Goal: Transaction & Acquisition: Purchase product/service

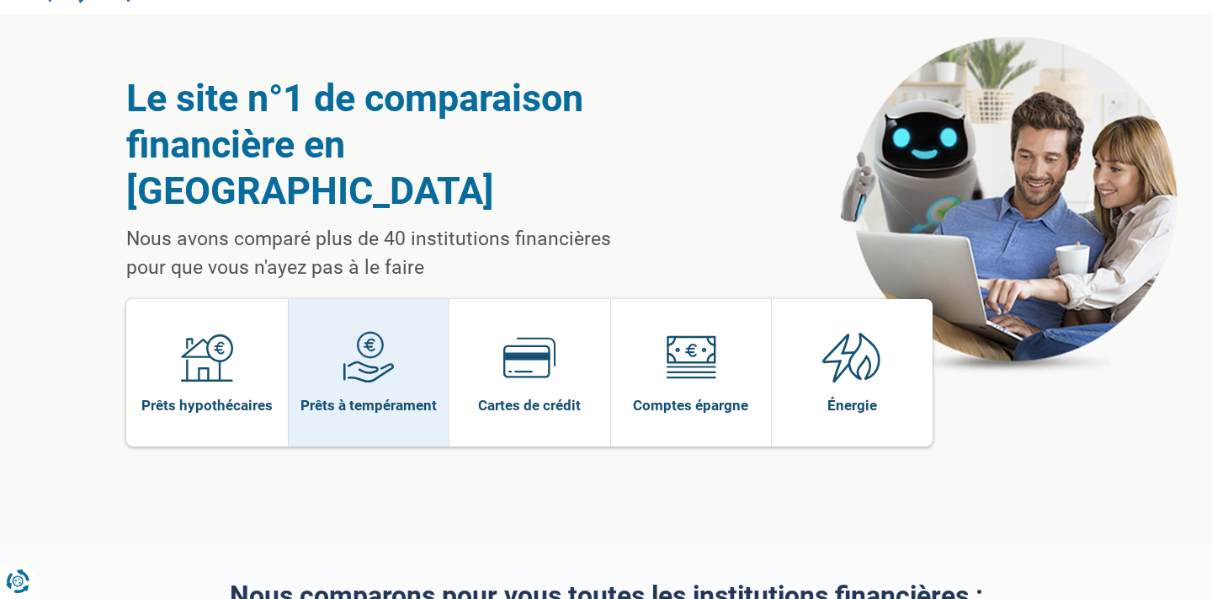
scroll to position [-1, 0]
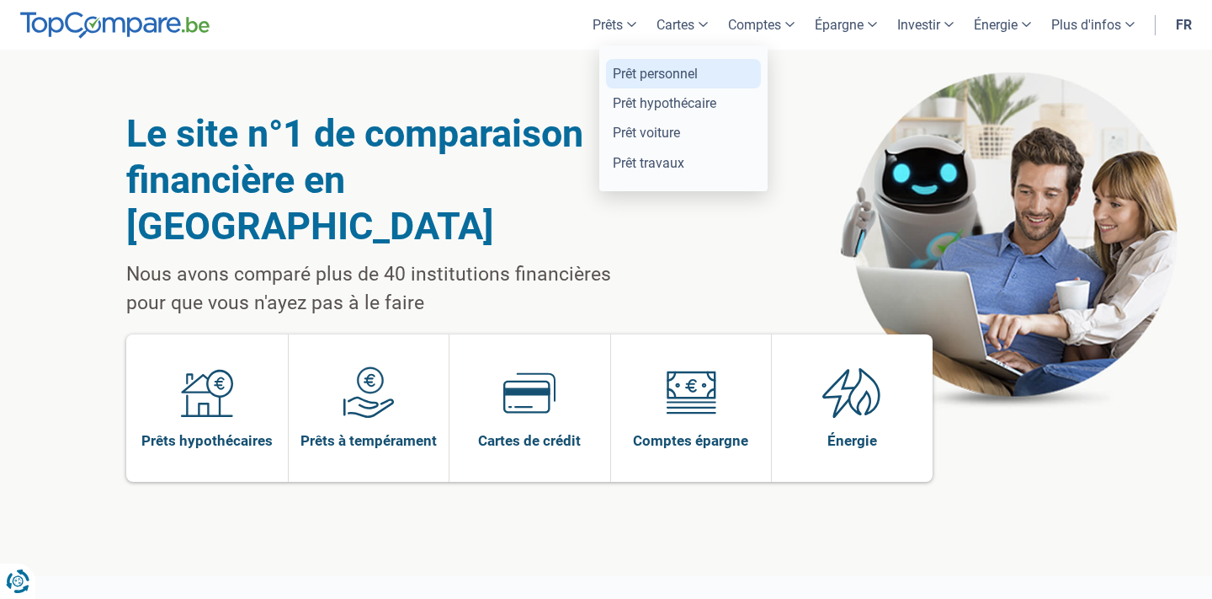
click at [615, 73] on link "Prêt personnel" at bounding box center [683, 73] width 155 height 29
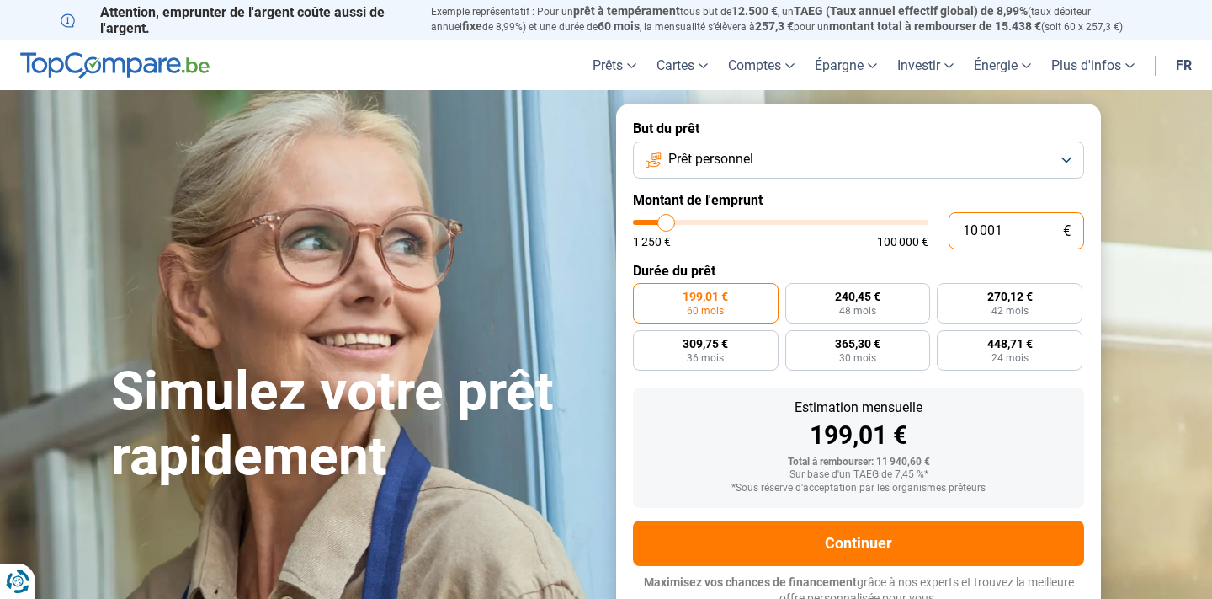
click at [1006, 225] on input "10 001" at bounding box center [1017, 230] width 136 height 37
type input "1 000"
type input "1250"
type input "100"
type input "1250"
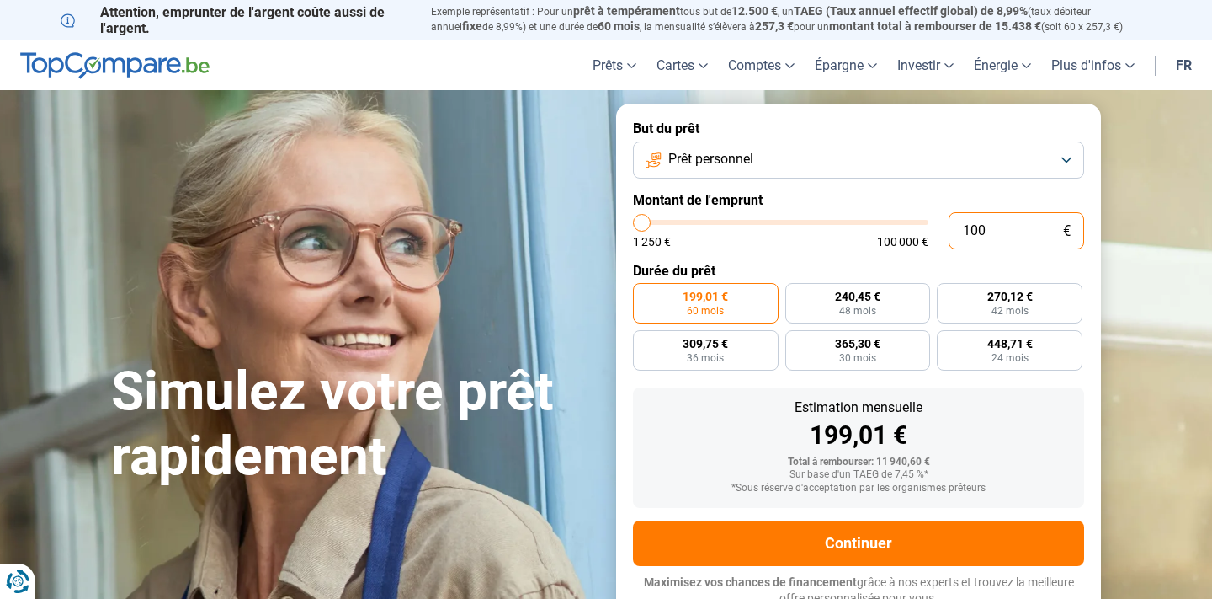
type input "10"
type input "1250"
type input "1"
type input "1250"
type input "0"
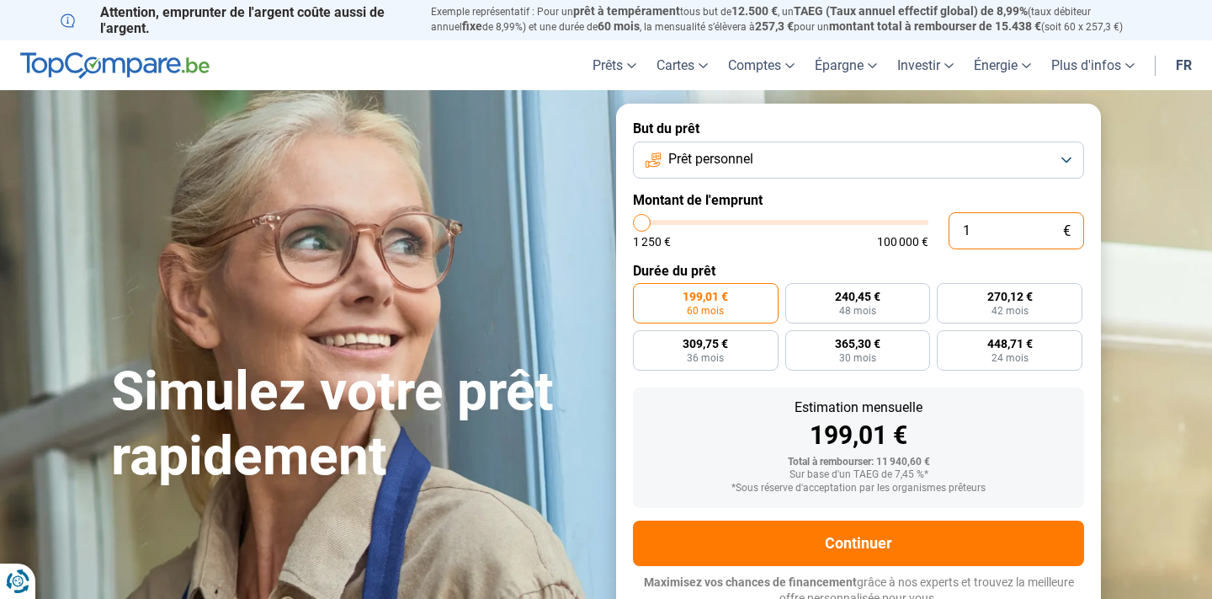
type input "1250"
type input "1 250"
type input "1250"
radio input "true"
click at [1010, 231] on input "10 001" at bounding box center [1017, 230] width 136 height 37
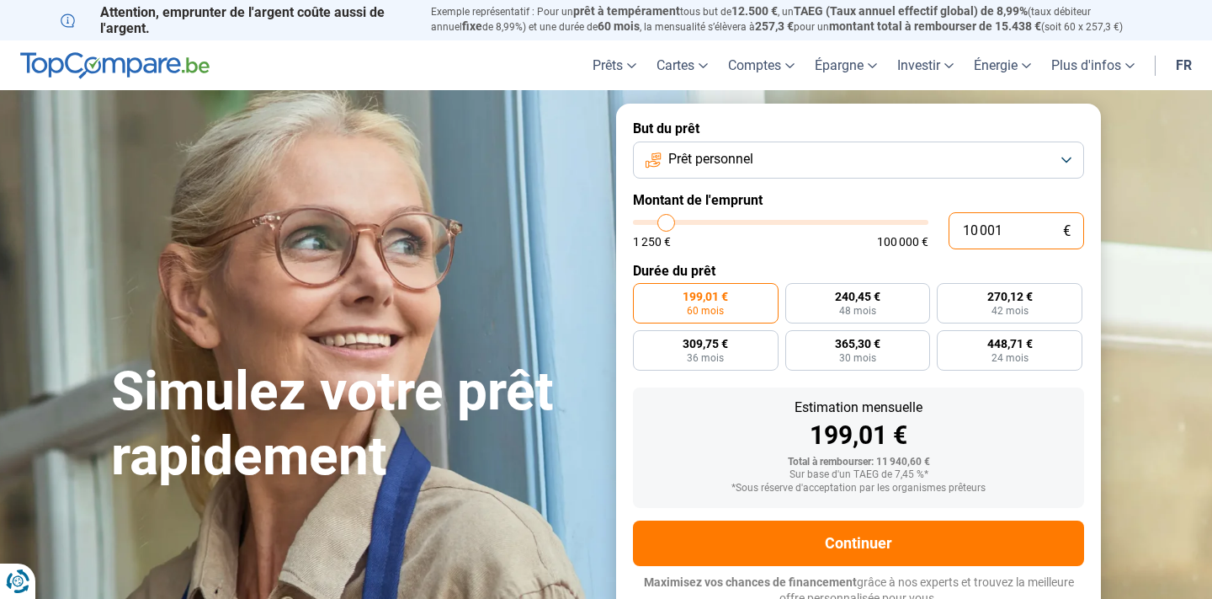
type input "1 000"
type input "1250"
type input "100"
type input "1250"
type input "10"
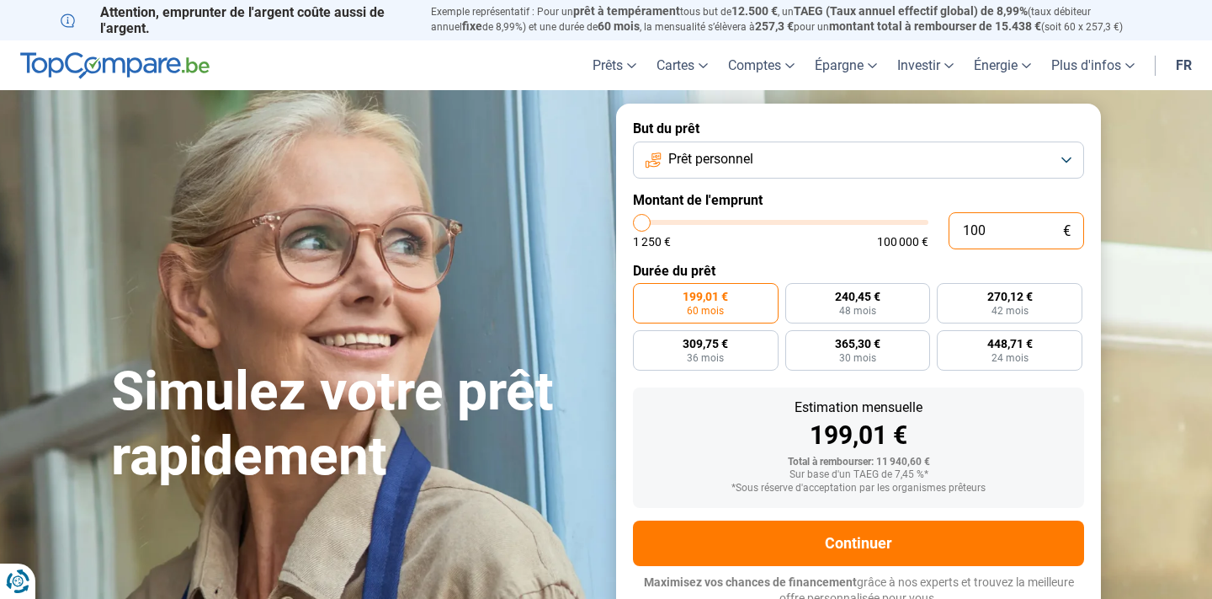
type input "1250"
type input "1"
type input "1250"
type input "0"
type input "1250"
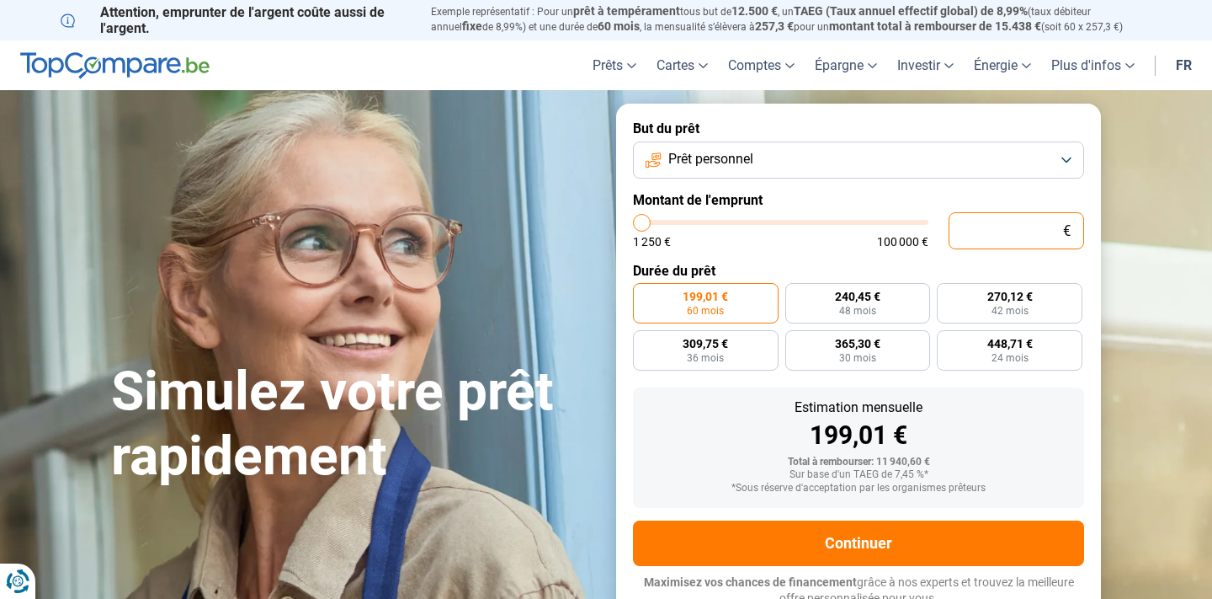
type input "1 250"
type input "1250"
radio input "true"
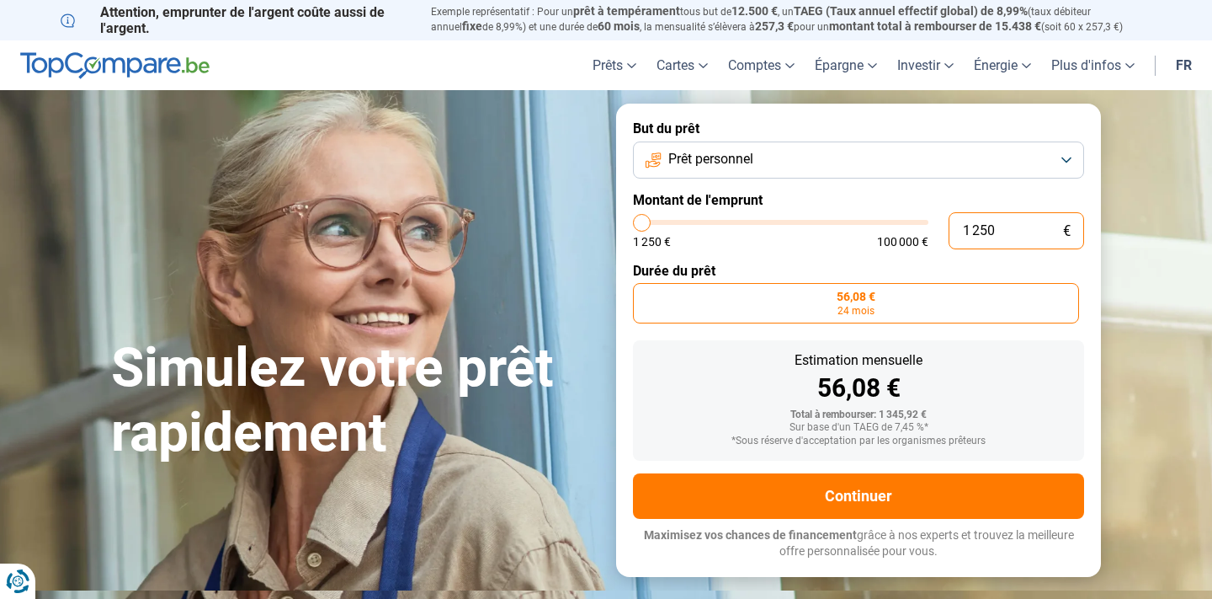
type input "125"
type input "1250"
type input "12"
type input "1250"
type input "1"
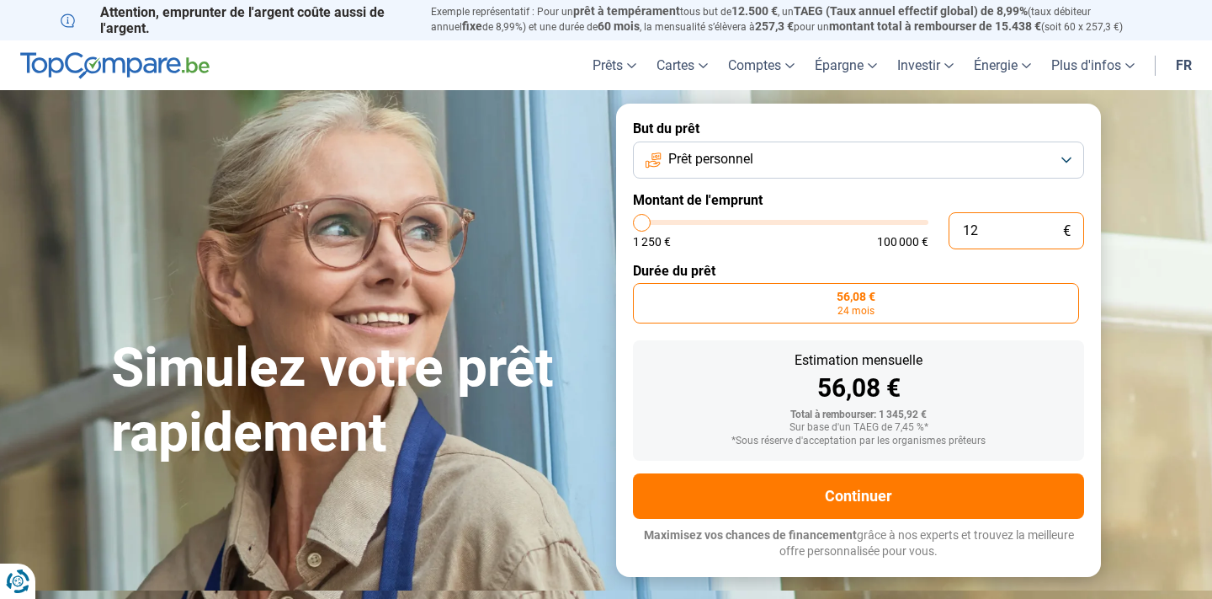
type input "1250"
type input "0"
type input "1250"
type input "1 250"
type input "1250"
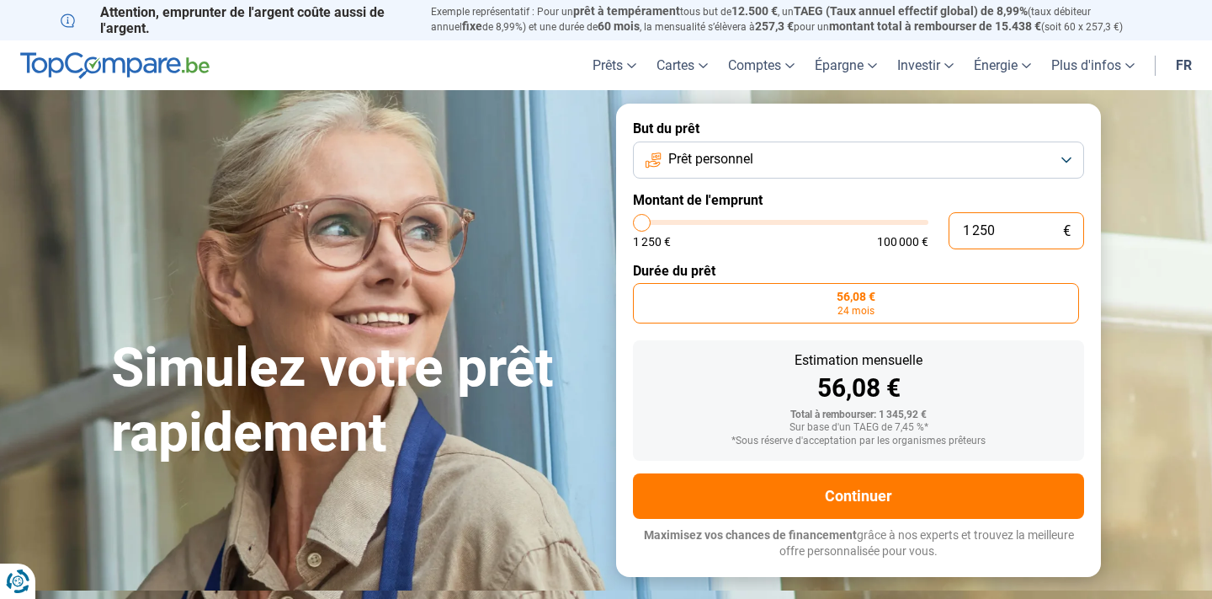
type input "12 502"
type input "12500"
type input "125 025"
type input "100000"
type input "100 000"
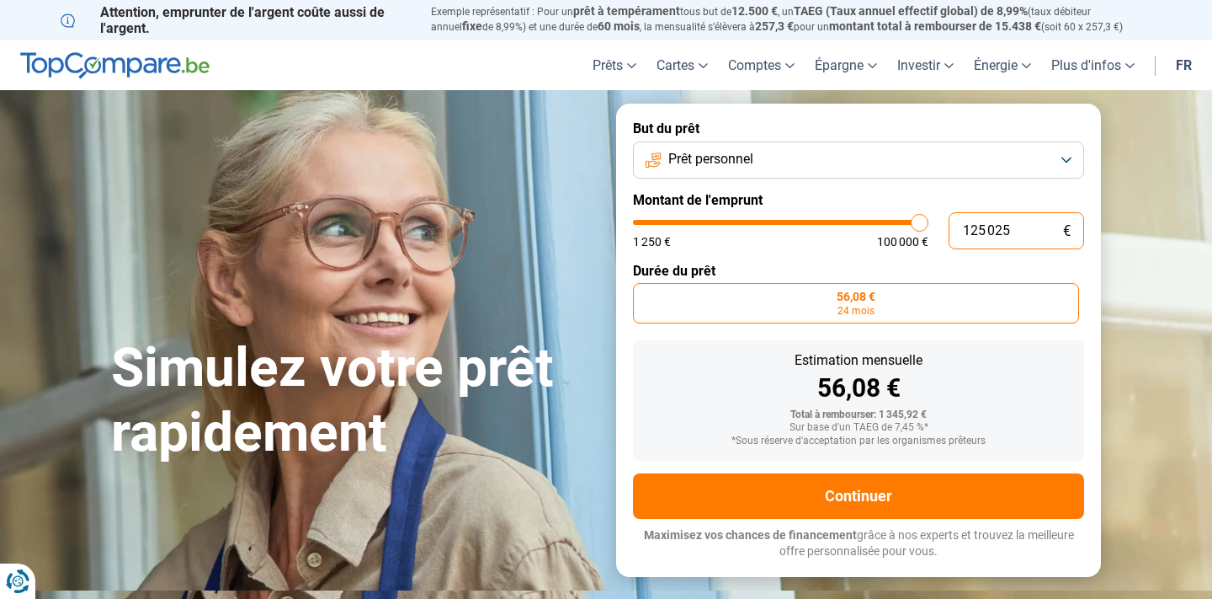
type input "100000"
radio input "false"
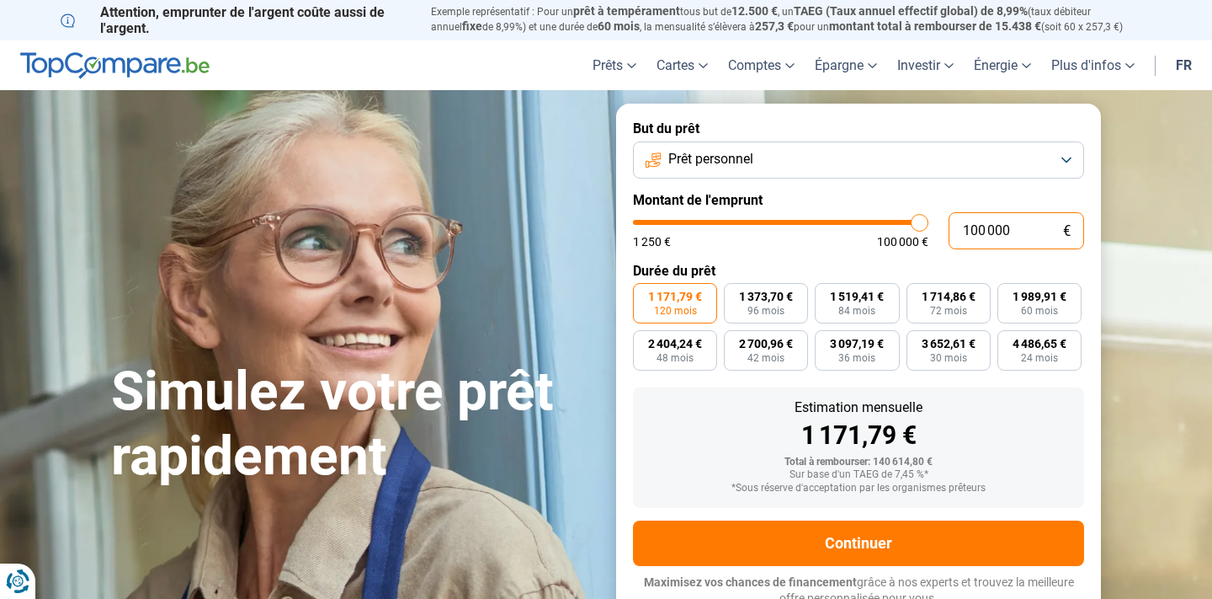
scroll to position [5, 0]
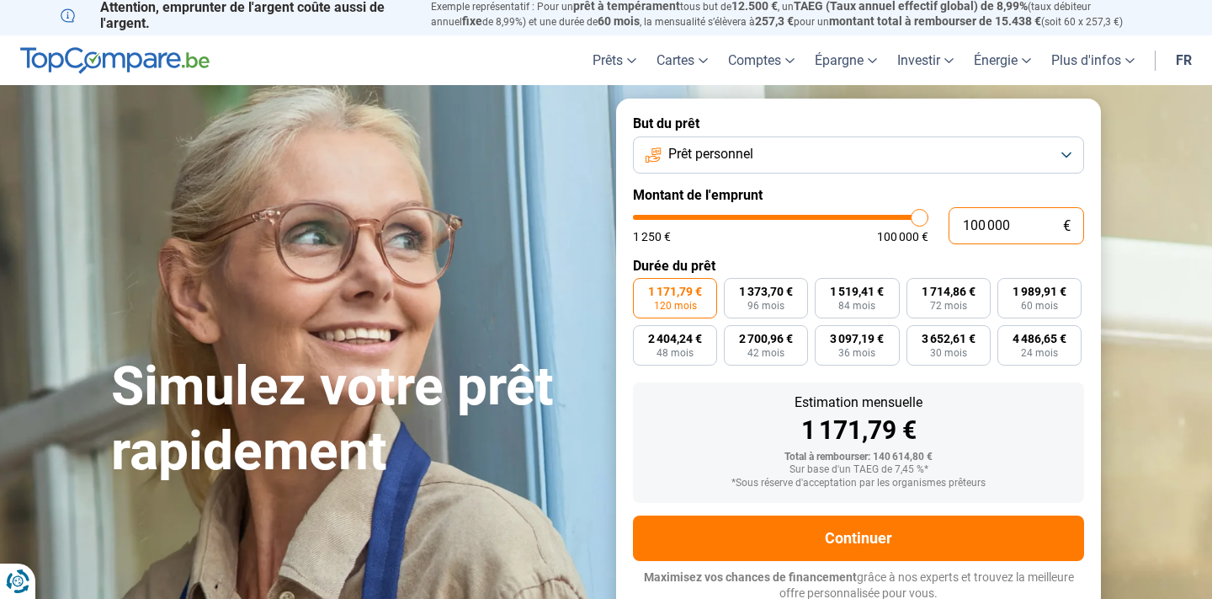
type input "10 000"
type input "10000"
type input "1 000"
type input "1250"
type input "100"
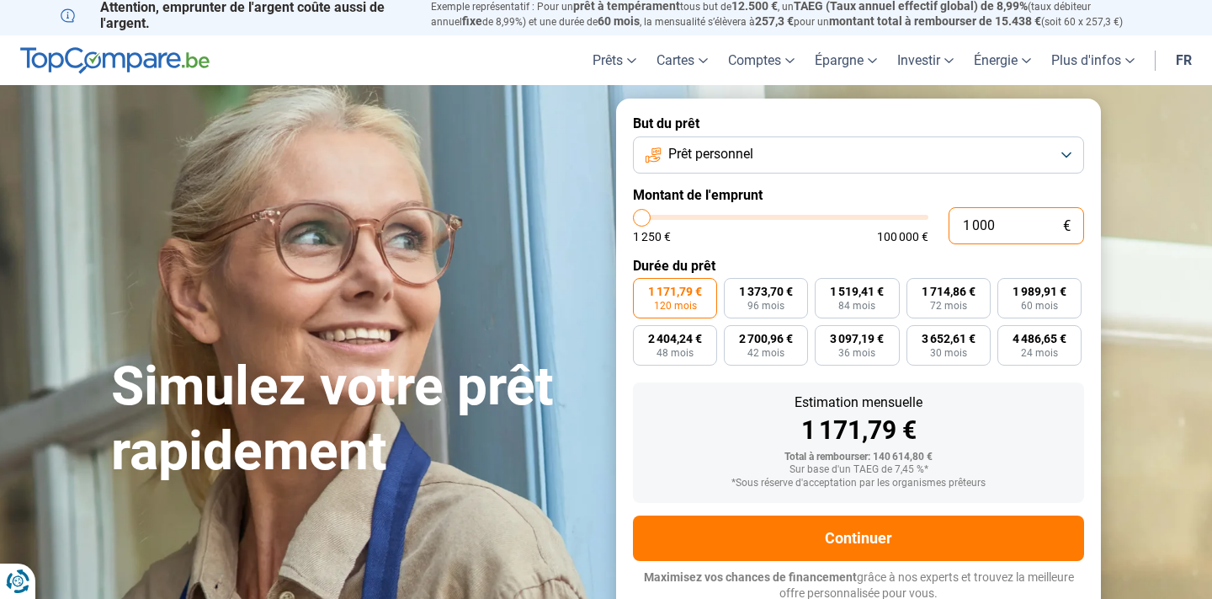
type input "1250"
type input "10"
type input "1250"
type input "1"
type input "1250"
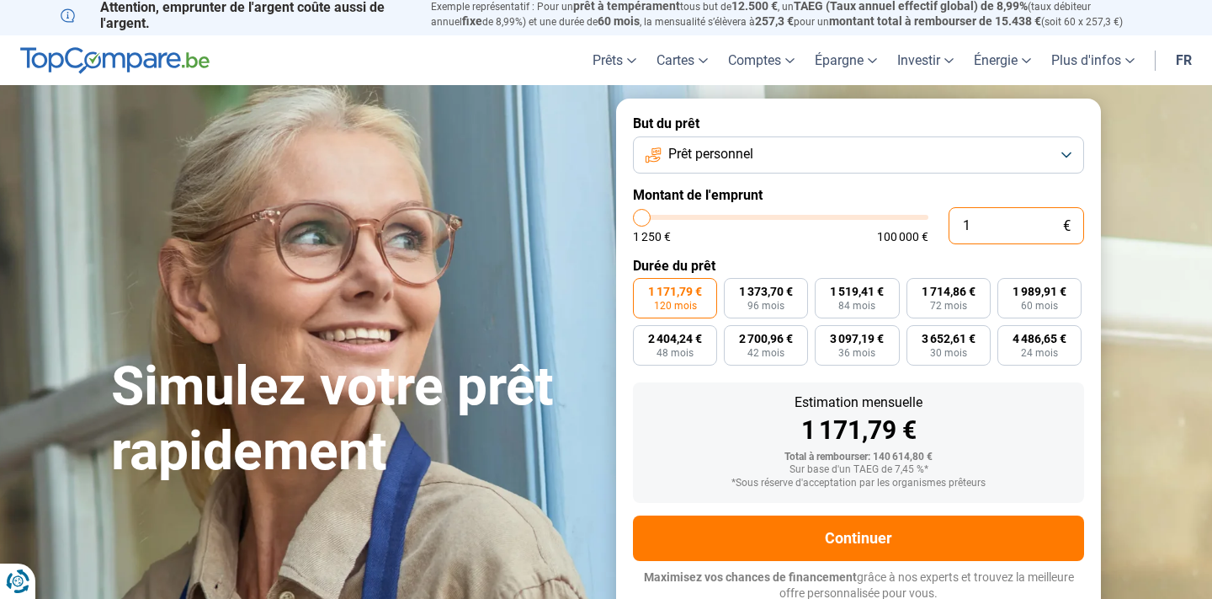
type input "0"
type input "1250"
type input "1 250"
type input "1250"
radio input "true"
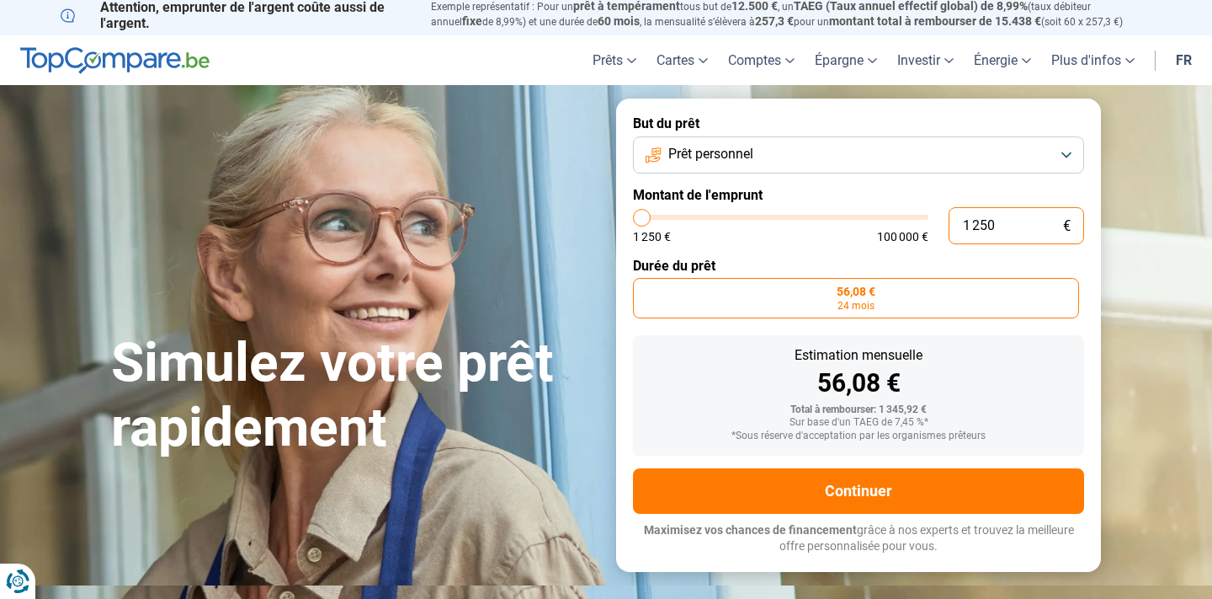
scroll to position [0, 0]
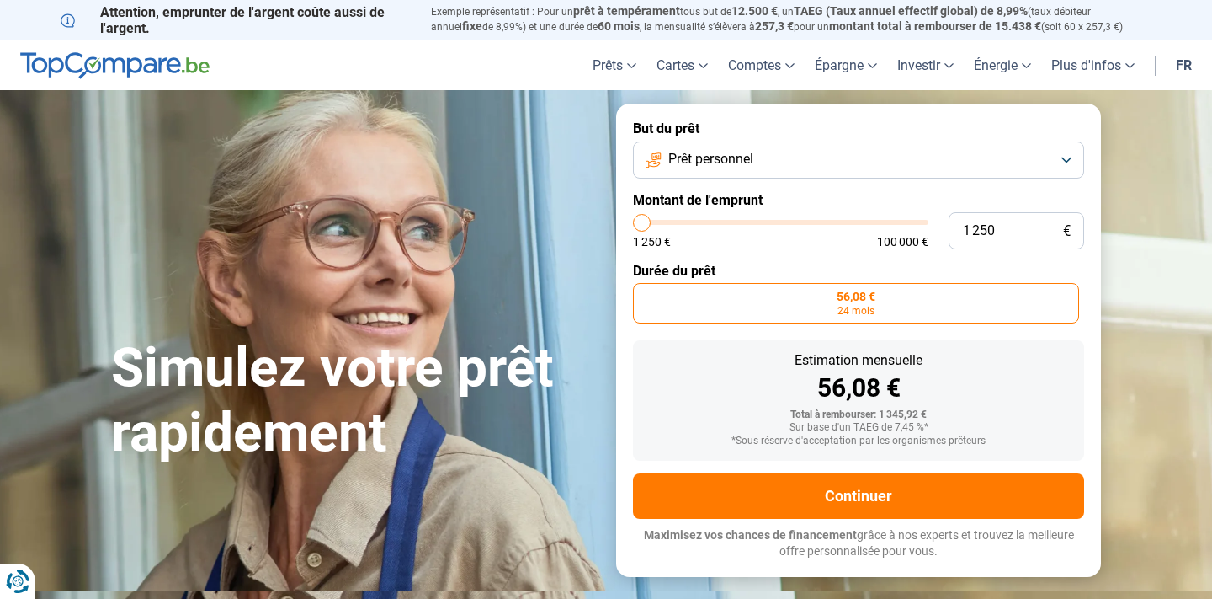
type input "32 500"
type input "32500"
radio input "false"
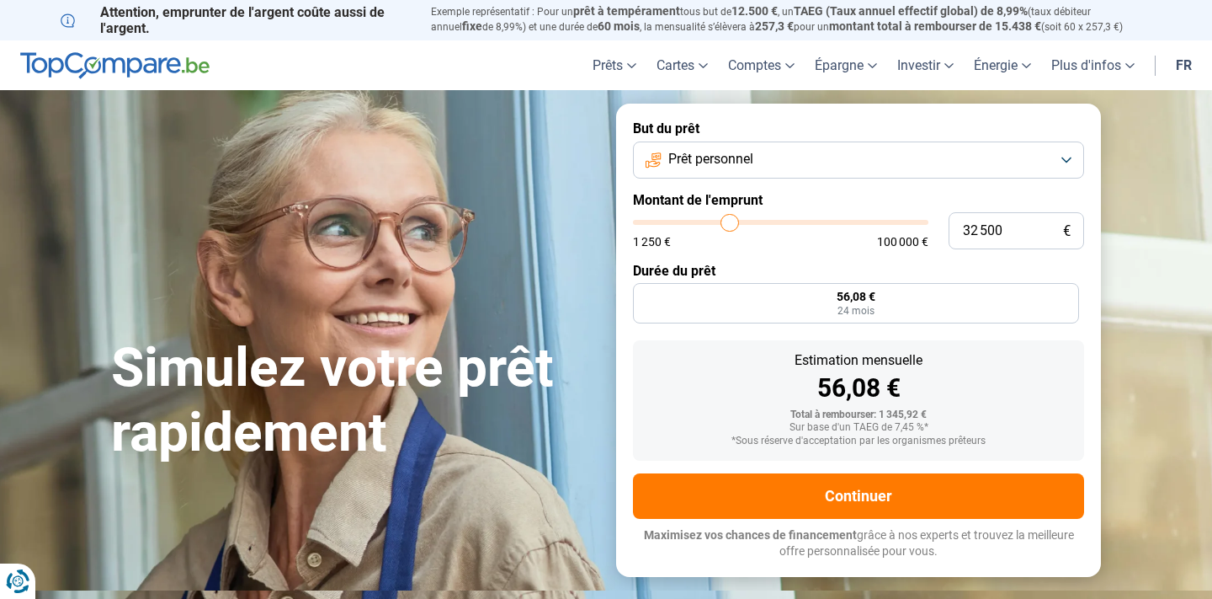
type input "32500"
click at [730, 222] on input "range" at bounding box center [780, 222] width 295 height 5
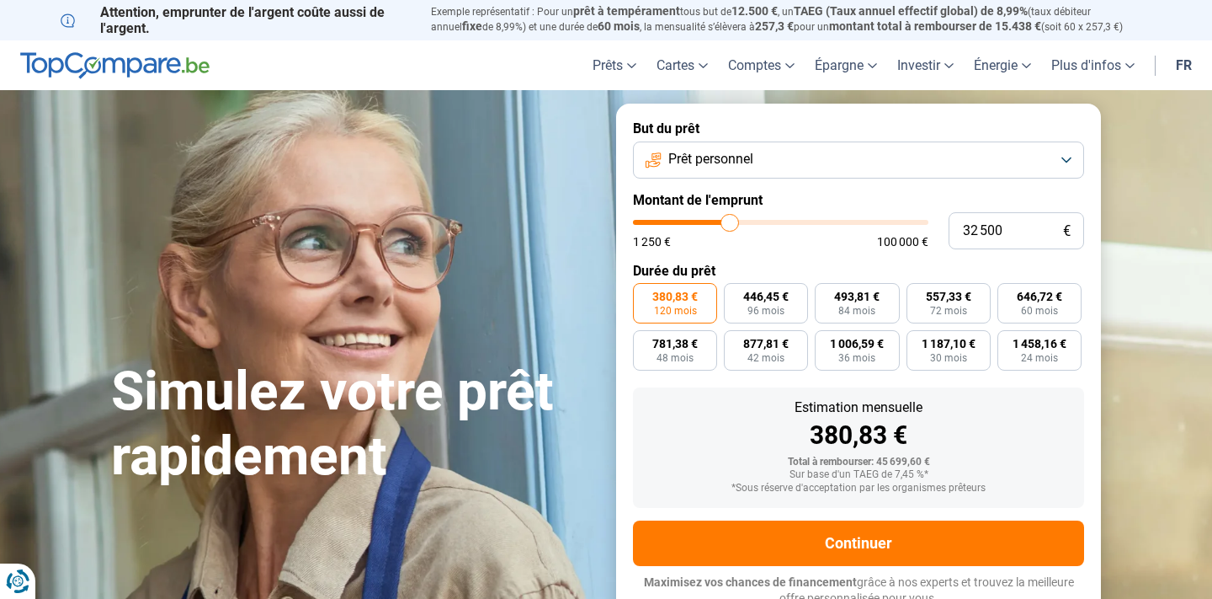
scroll to position [5, 0]
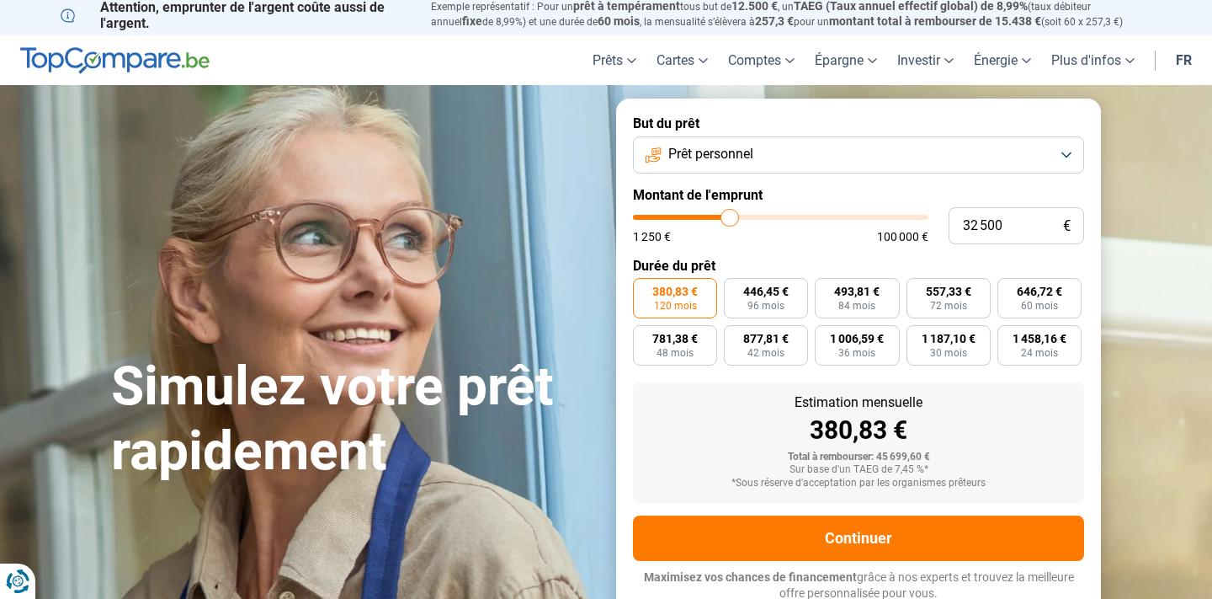
type input "28 250"
type input "28250"
click at [718, 220] on input "range" at bounding box center [780, 217] width 295 height 5
click at [714, 220] on input "range" at bounding box center [780, 217] width 295 height 5
click at [709, 220] on input "range" at bounding box center [780, 217] width 295 height 5
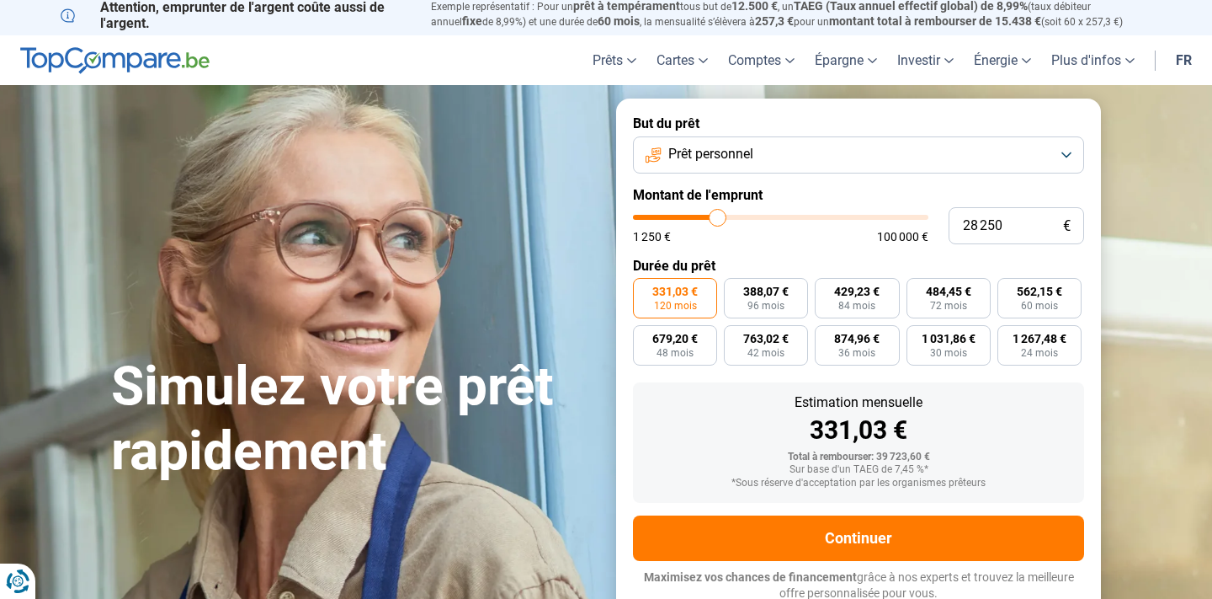
type input "22 250"
type input "22250"
click at [701, 215] on input "range" at bounding box center [780, 217] width 295 height 5
type input "26 500"
type input "26500"
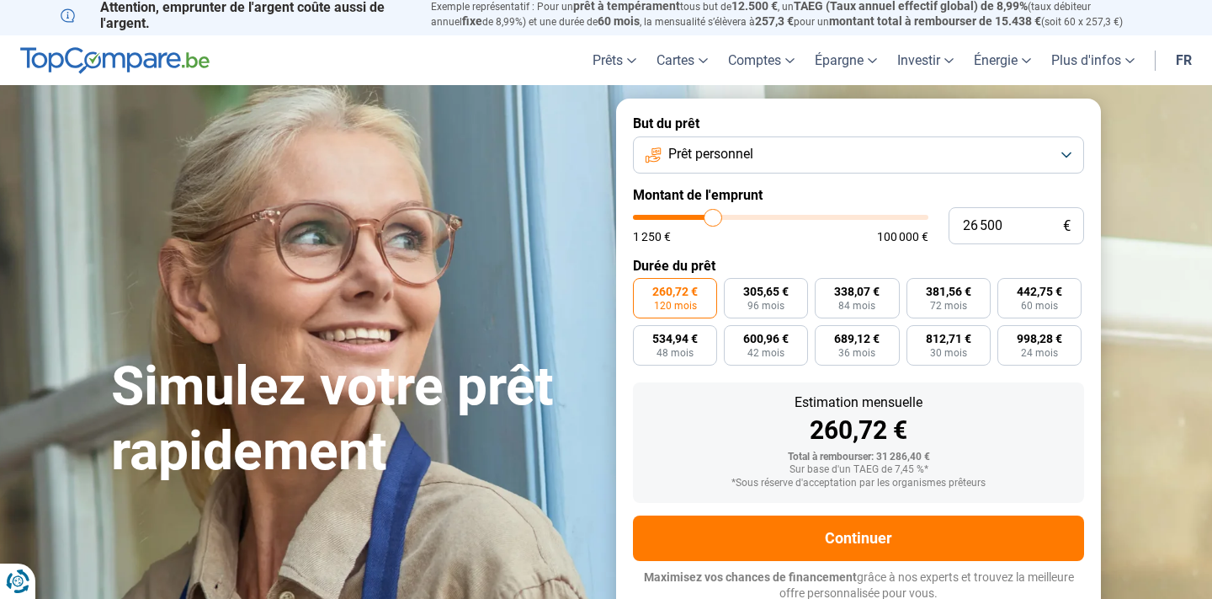
click at [713, 217] on input "range" at bounding box center [780, 217] width 295 height 5
click at [1030, 298] on label "527,32 € 60 mois" at bounding box center [1040, 298] width 84 height 40
click at [1008, 289] on input "527,32 € 60 mois" at bounding box center [1003, 283] width 11 height 11
radio input "true"
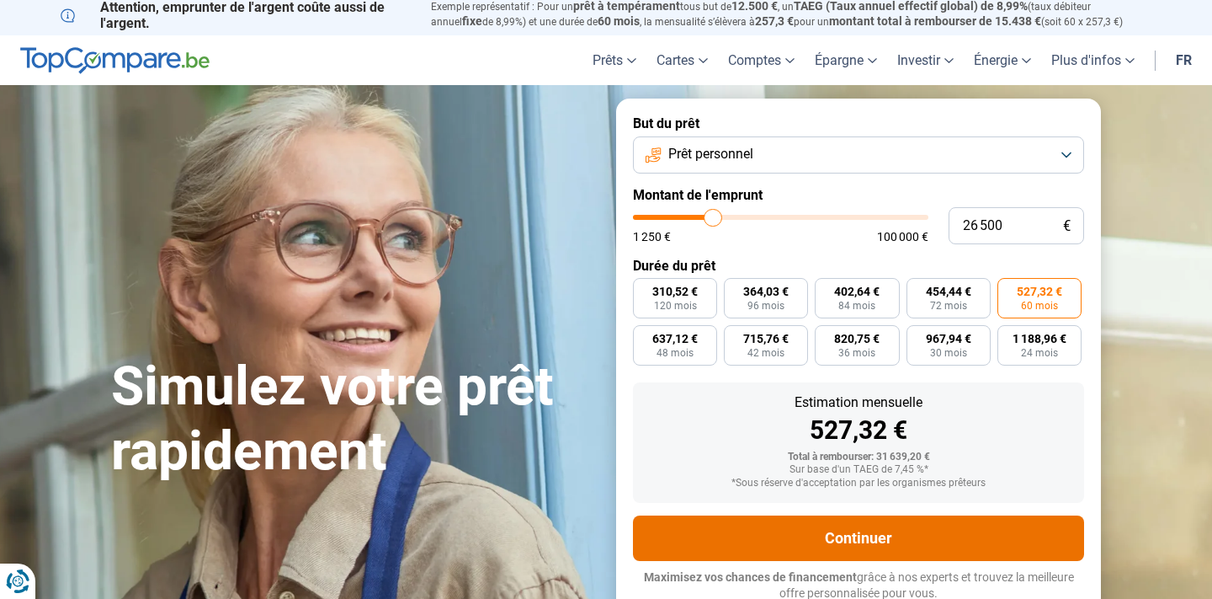
click at [923, 539] on button "Continuer" at bounding box center [858, 537] width 451 height 45
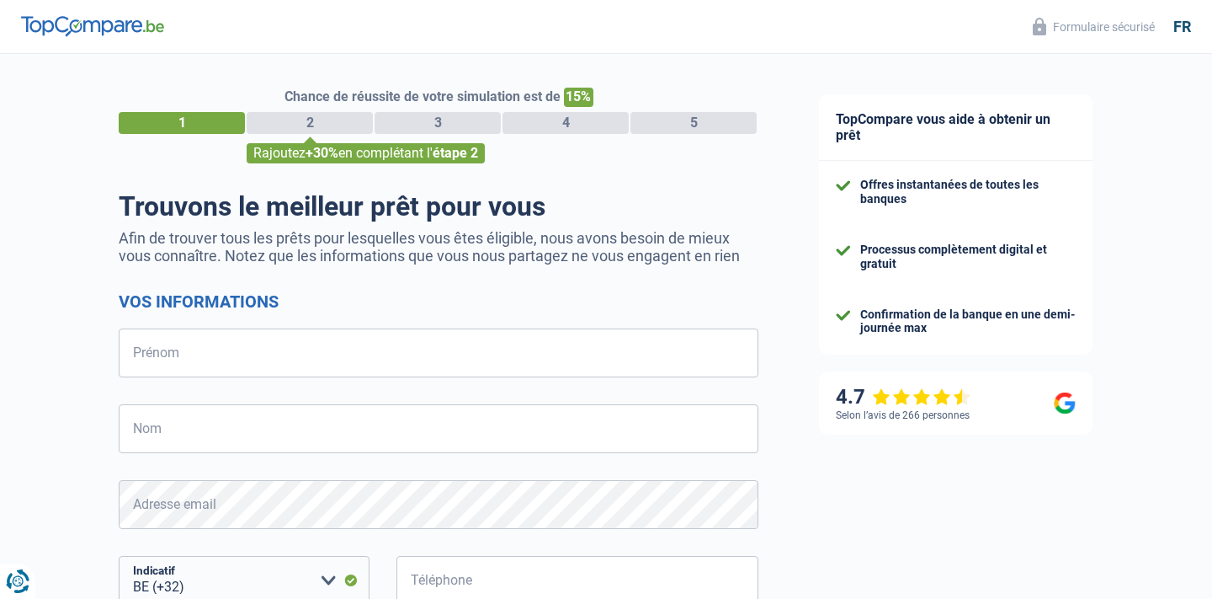
select select "32"
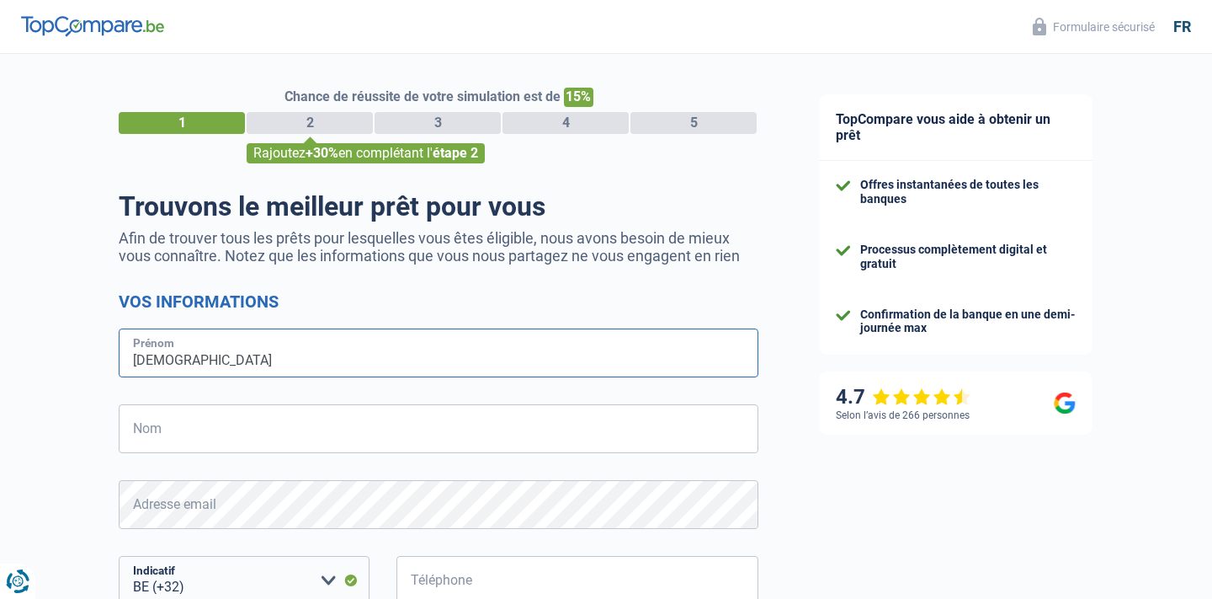
type input "Christian"
click at [92, 472] on div "Chance de réussite de votre simulation est de 15% 1 2 3 4 5 Rajoutez +30% en co…" at bounding box center [394, 477] width 789 height 861
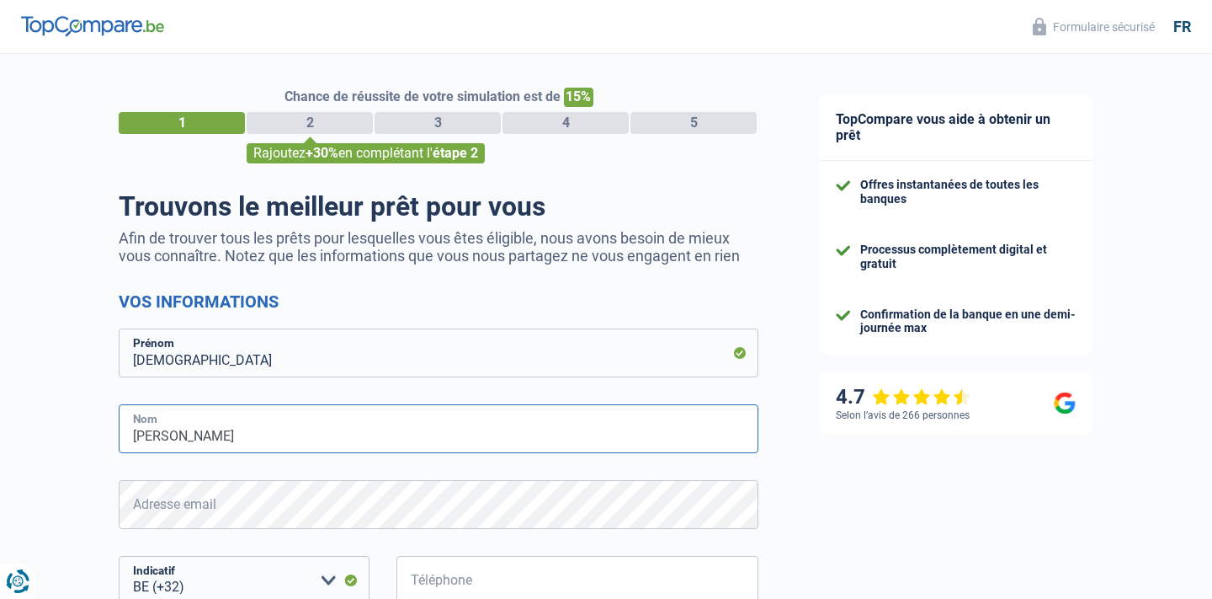
type input "Leroy"
click at [72, 505] on div "Chance de réussite de votre simulation est de 15% 1 2 3 4 5 Rajoutez +30% en co…" at bounding box center [394, 477] width 789 height 861
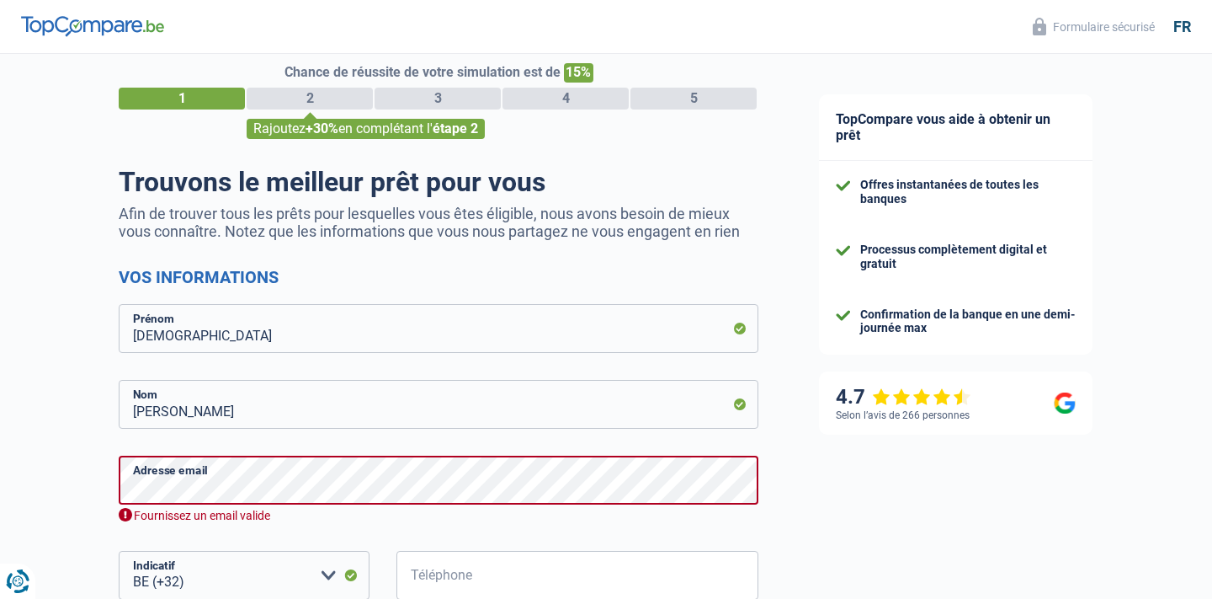
click at [906, 569] on div "TopCompare vous aide à obtenir un prêt Offres instantanées de toutes les banque…" at bounding box center [1000, 469] width 423 height 881
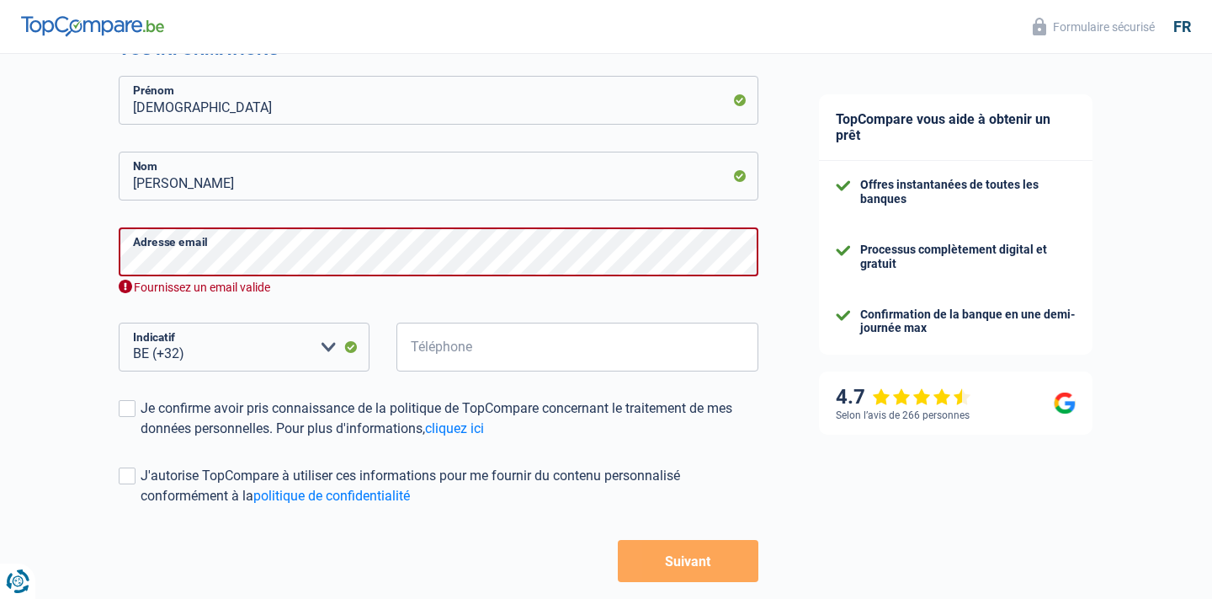
scroll to position [254, 0]
type input "0468350072"
click at [131, 405] on span at bounding box center [127, 406] width 17 height 17
click at [141, 437] on input "Je confirme avoir pris connaissance de la politique de TopCompare concernant le…" at bounding box center [141, 437] width 0 height 0
click at [129, 469] on span at bounding box center [127, 474] width 17 height 17
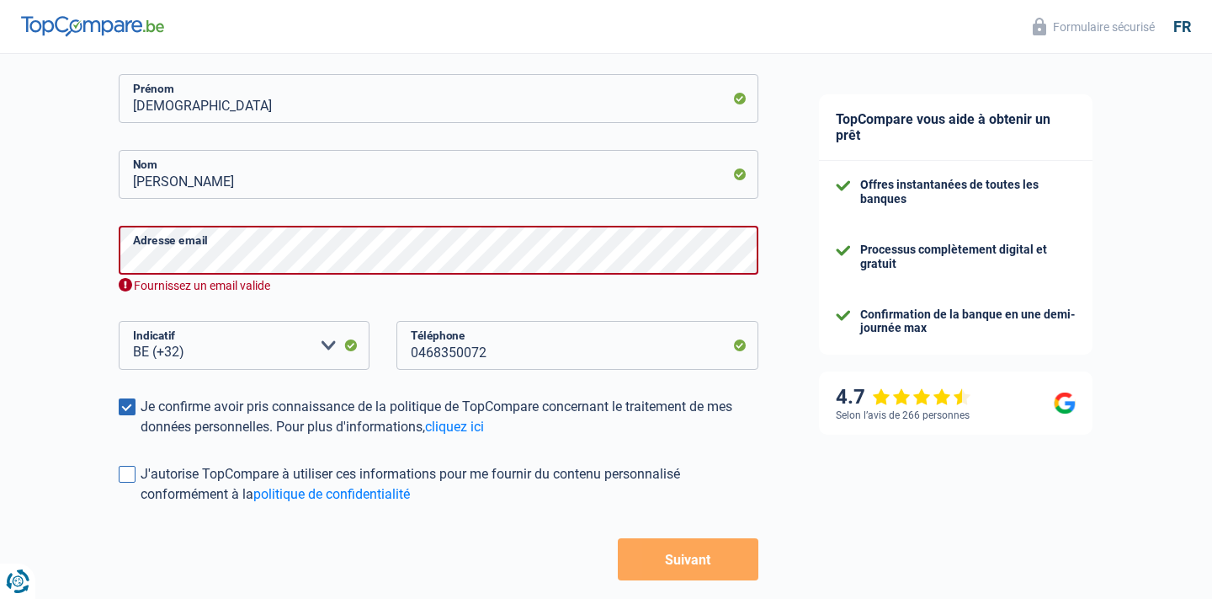
click at [141, 504] on input "J'autorise TopCompare à utiliser ces informations pour me fournir du contenu pe…" at bounding box center [141, 504] width 0 height 0
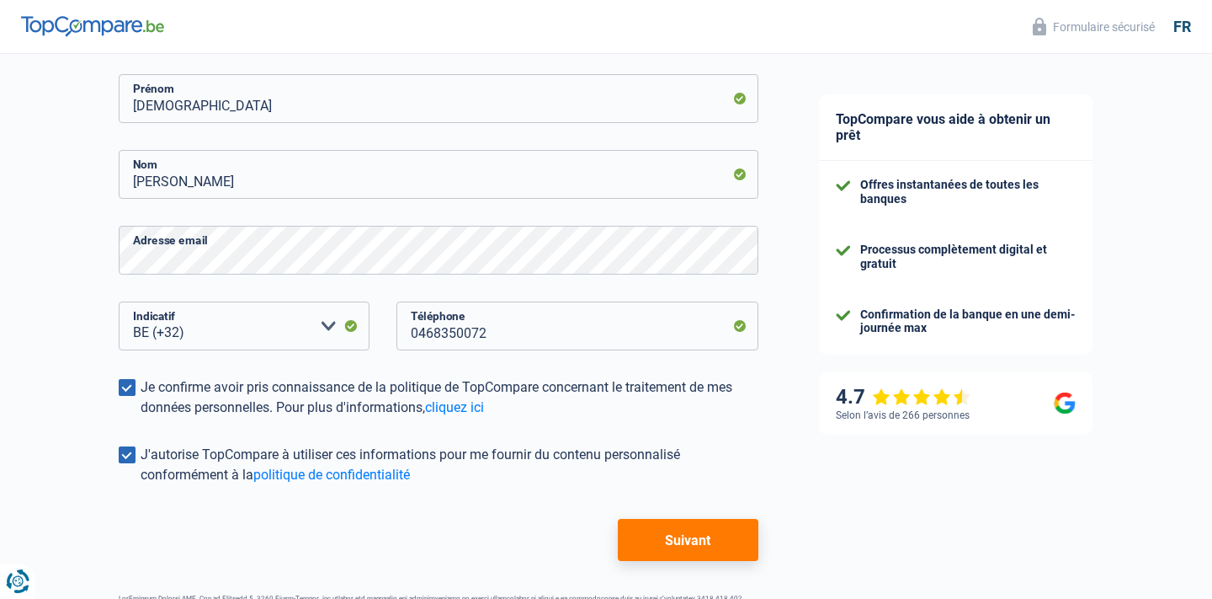
click at [654, 540] on button "Suivant" at bounding box center [688, 540] width 141 height 42
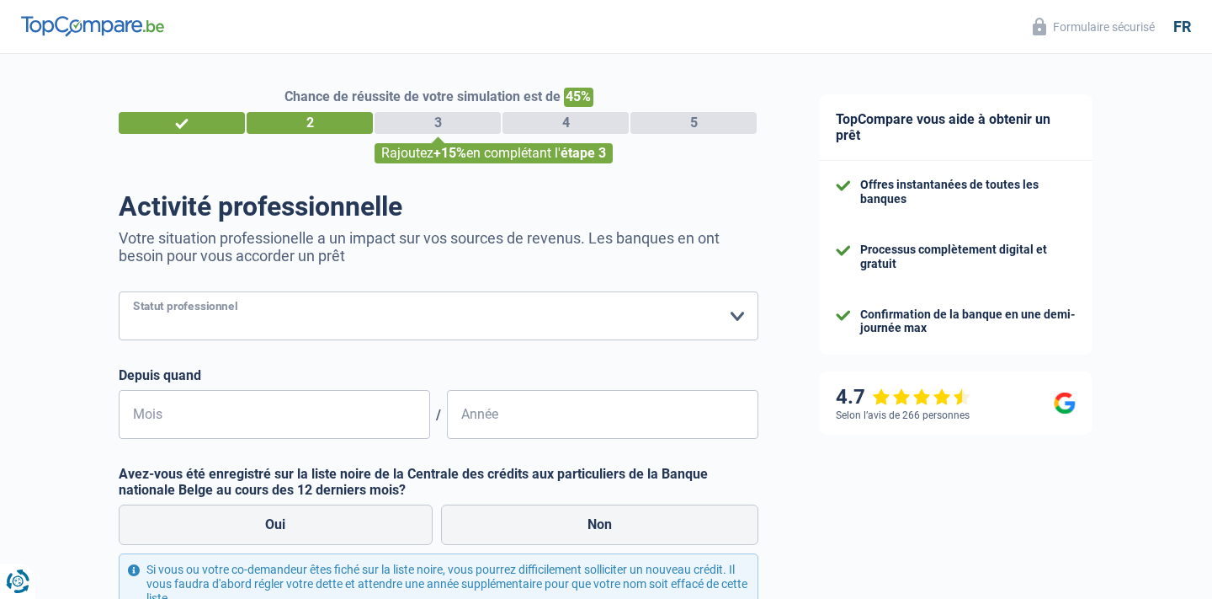
select select "retired"
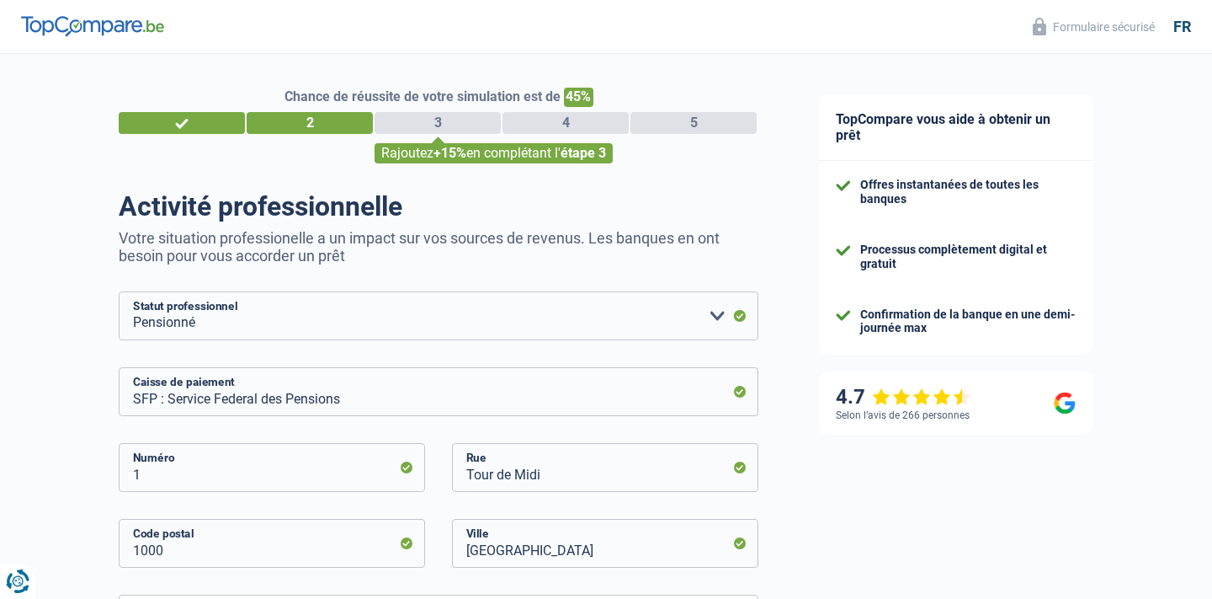
click at [831, 497] on div "TopCompare vous aide à obtenir un prêt Offres instantanées de toutes les banque…" at bounding box center [1000, 574] width 423 height 1040
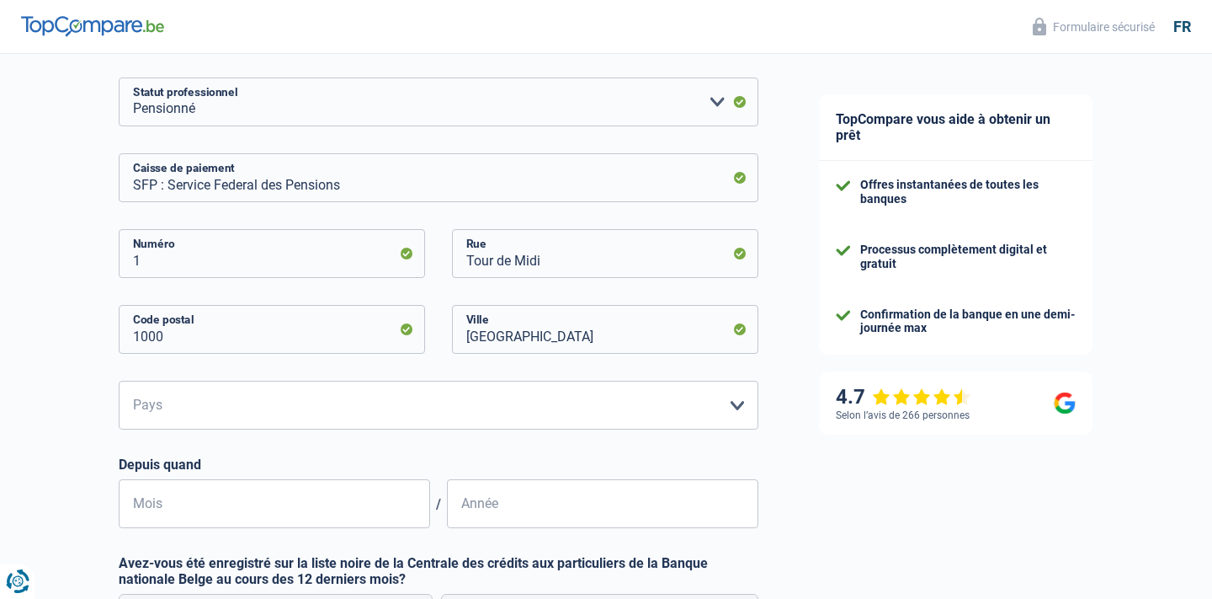
scroll to position [218, 0]
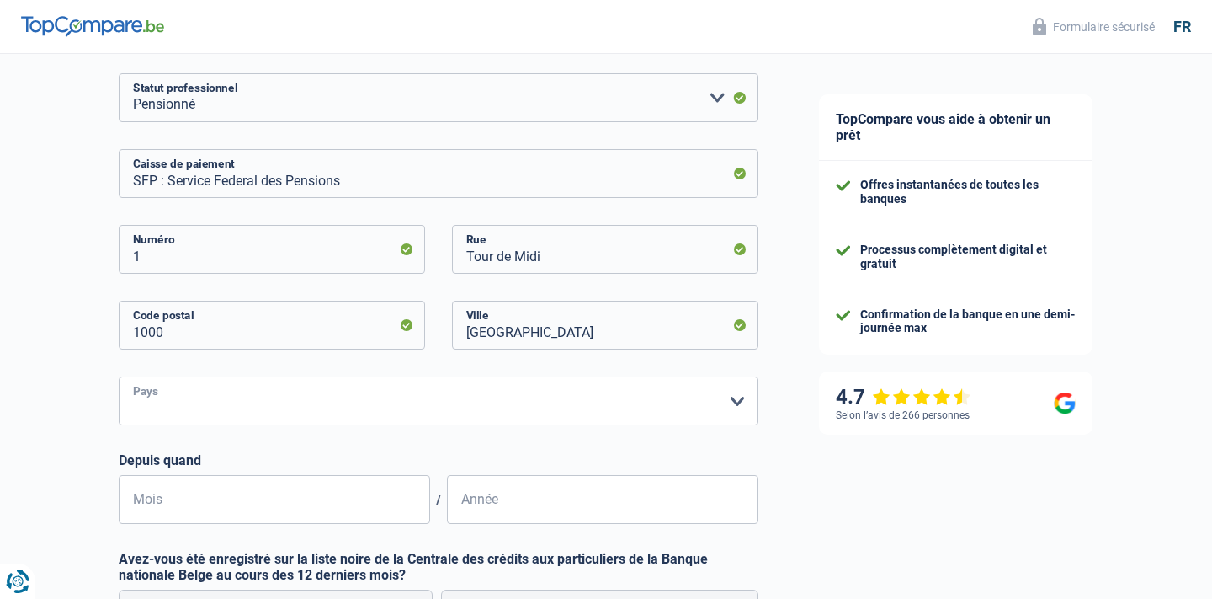
select select "BE"
click at [170, 500] on input "Mois" at bounding box center [274, 499] width 311 height 49
type input "03"
type input "2025"
click at [820, 505] on div "TopCompare vous aide à obtenir un prêt Offres instantanées de toutes les banque…" at bounding box center [1000, 356] width 423 height 1040
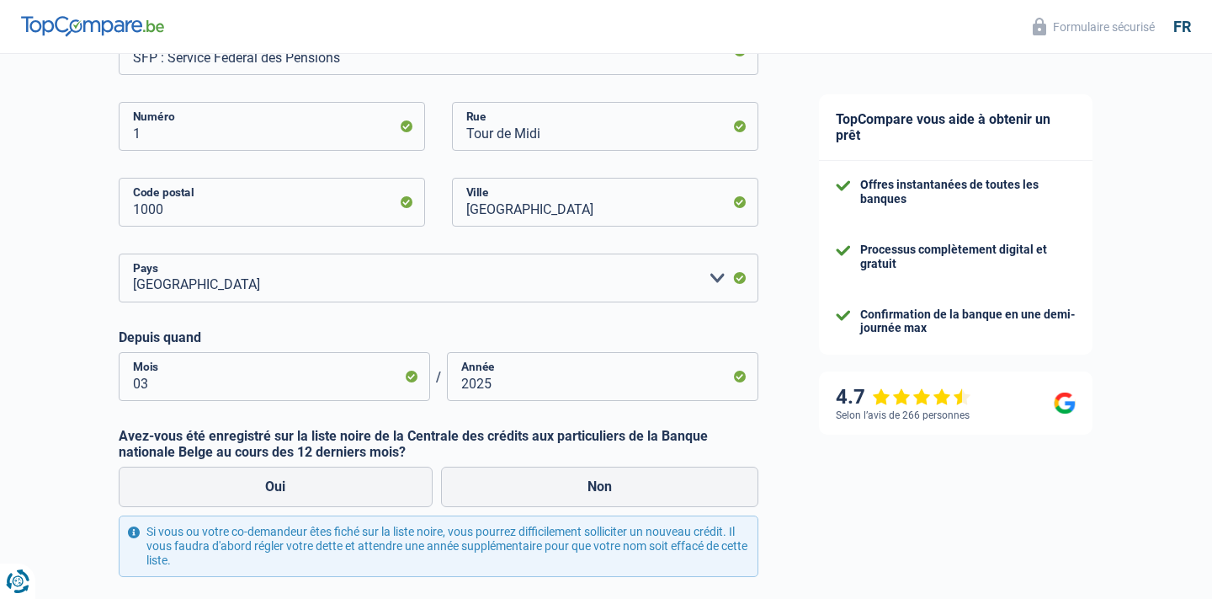
scroll to position [349, 0]
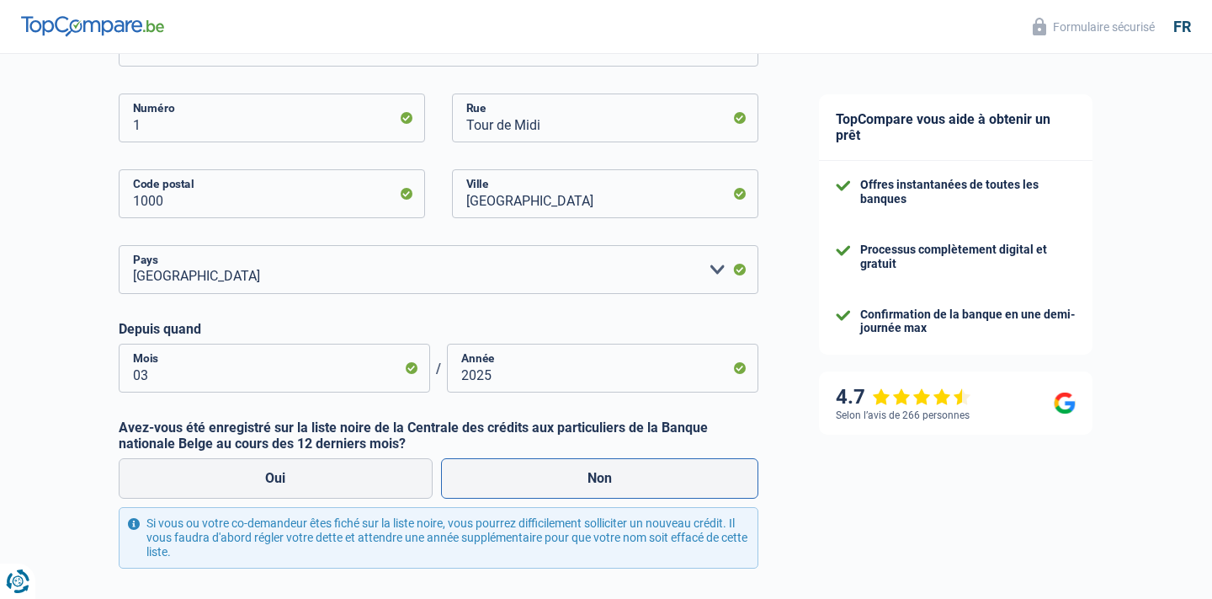
click at [634, 471] on label "Non" at bounding box center [600, 478] width 318 height 40
click at [634, 471] on input "Non" at bounding box center [600, 478] width 318 height 40
radio input "true"
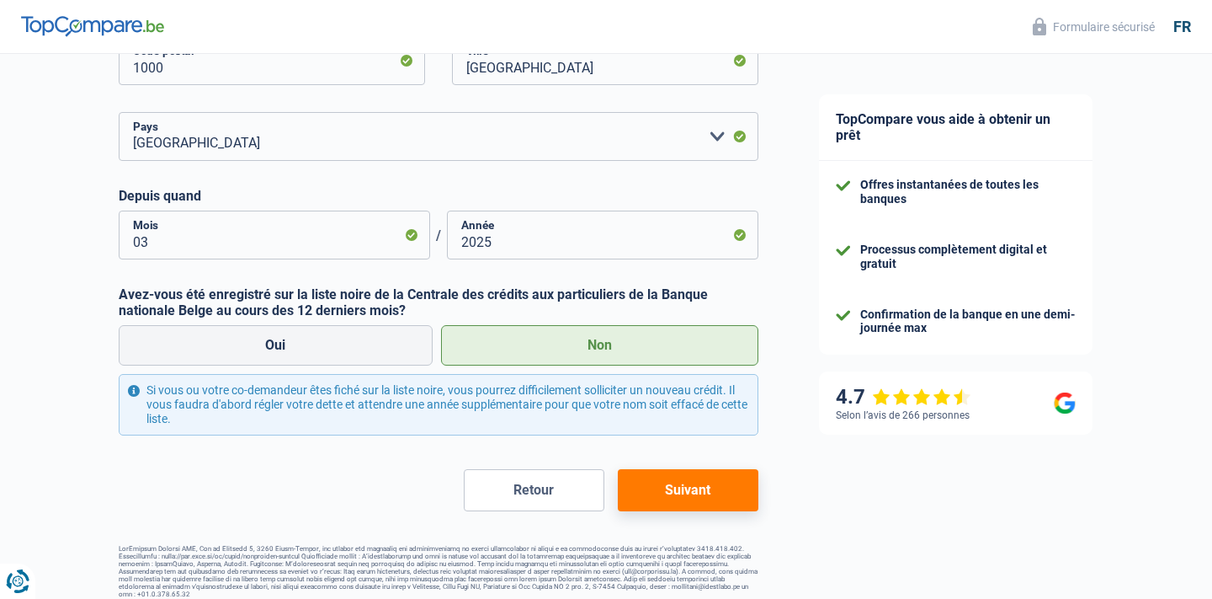
scroll to position [485, 0]
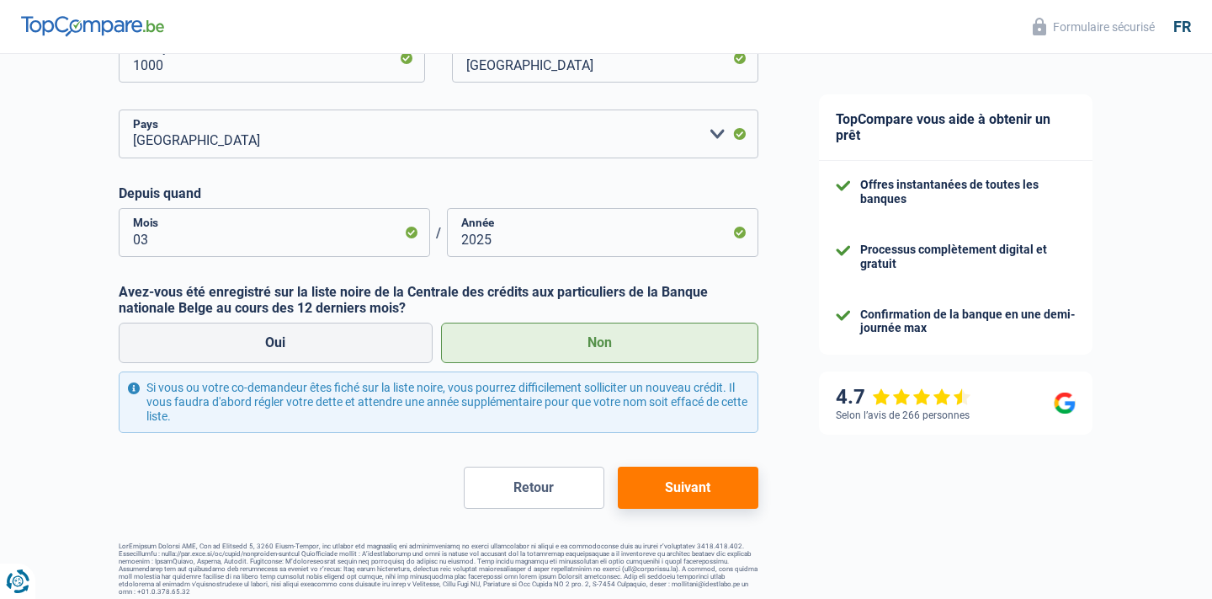
click at [700, 483] on button "Suivant" at bounding box center [688, 487] width 141 height 42
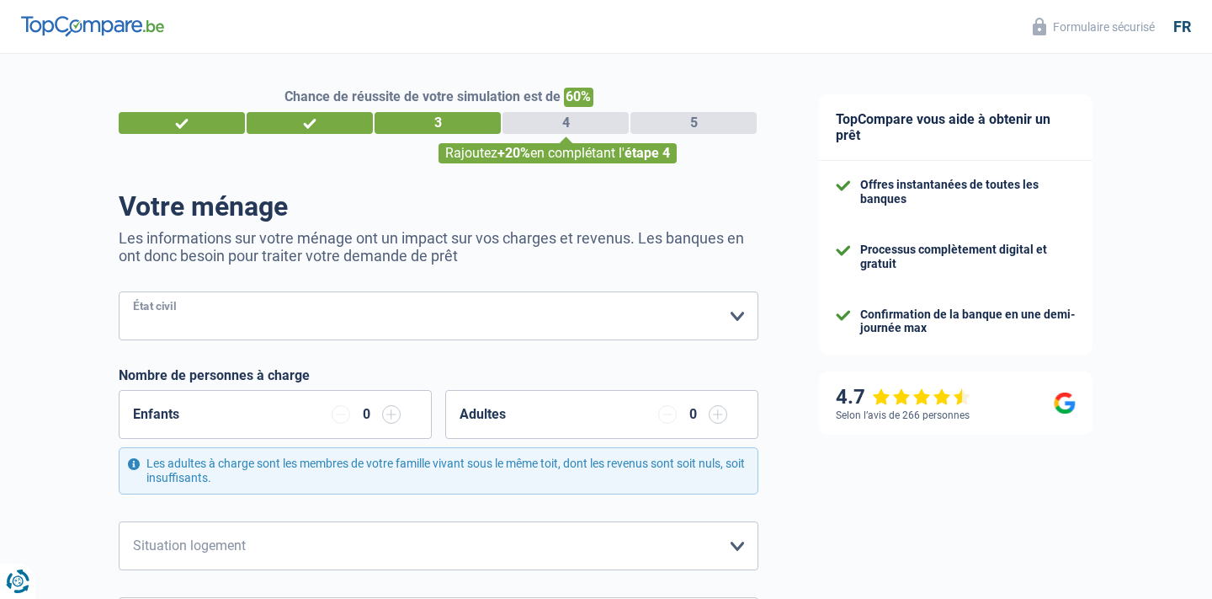
select select "single"
select select "rents"
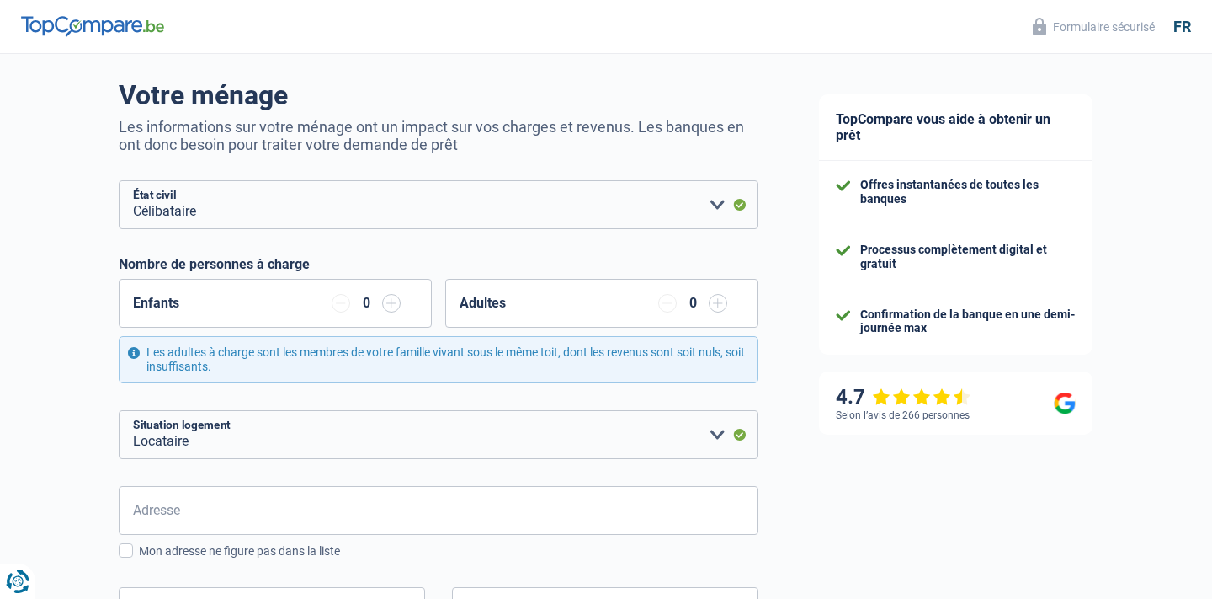
scroll to position [177, 0]
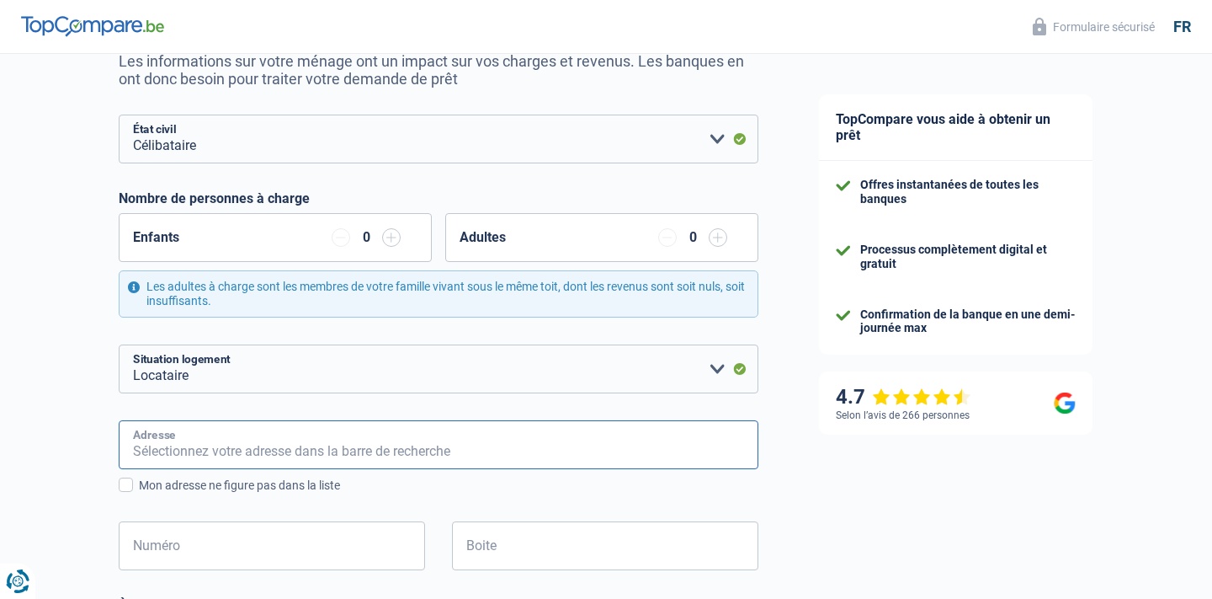
click at [492, 448] on input "Adresse" at bounding box center [439, 444] width 640 height 49
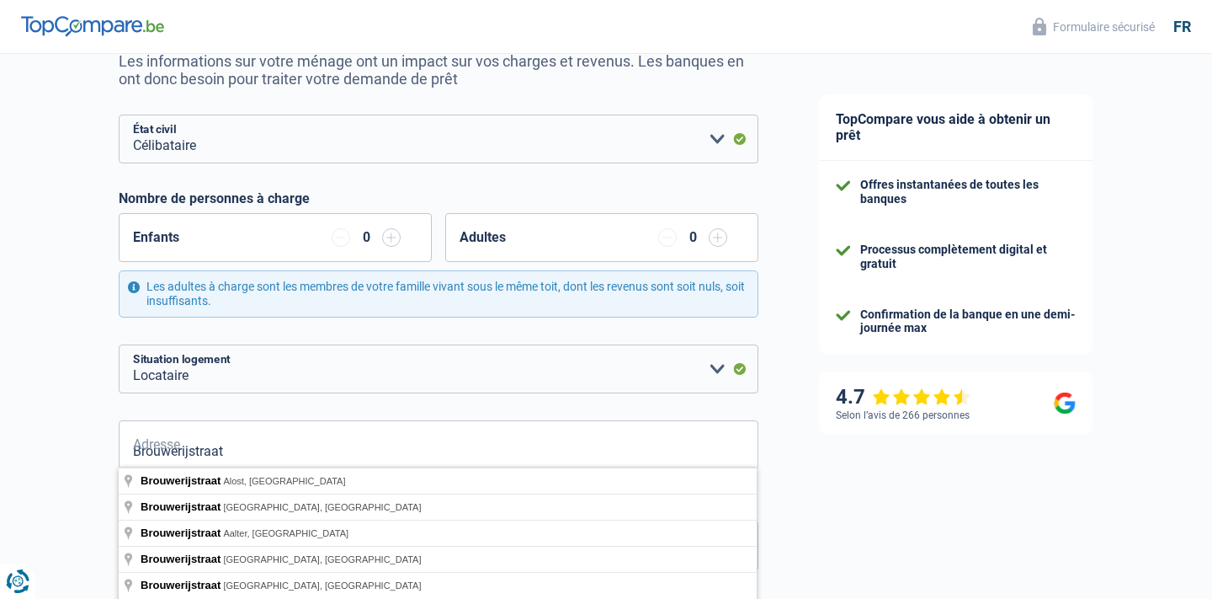
drag, startPoint x: 497, startPoint y: 446, endPoint x: 815, endPoint y: 518, distance: 326.2
click at [815, 518] on div "TopCompare vous aide à obtenir un prêt Offres instantanées de toutes les banque…" at bounding box center [1000, 512] width 423 height 1270
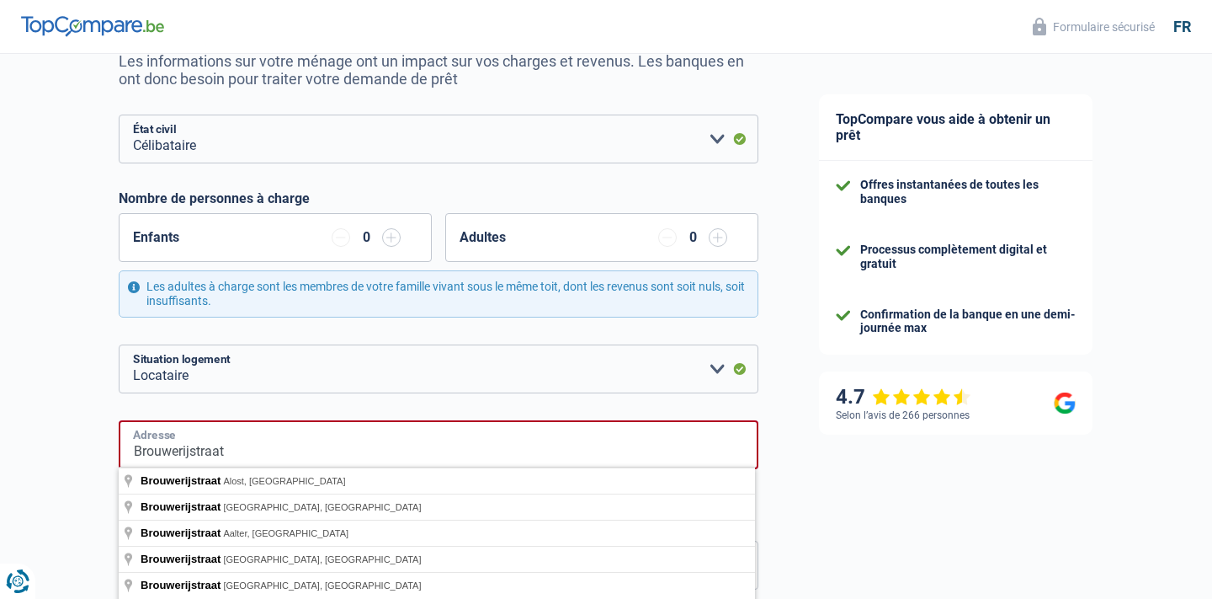
click at [269, 457] on input "Brouwerijstraat" at bounding box center [439, 444] width 640 height 49
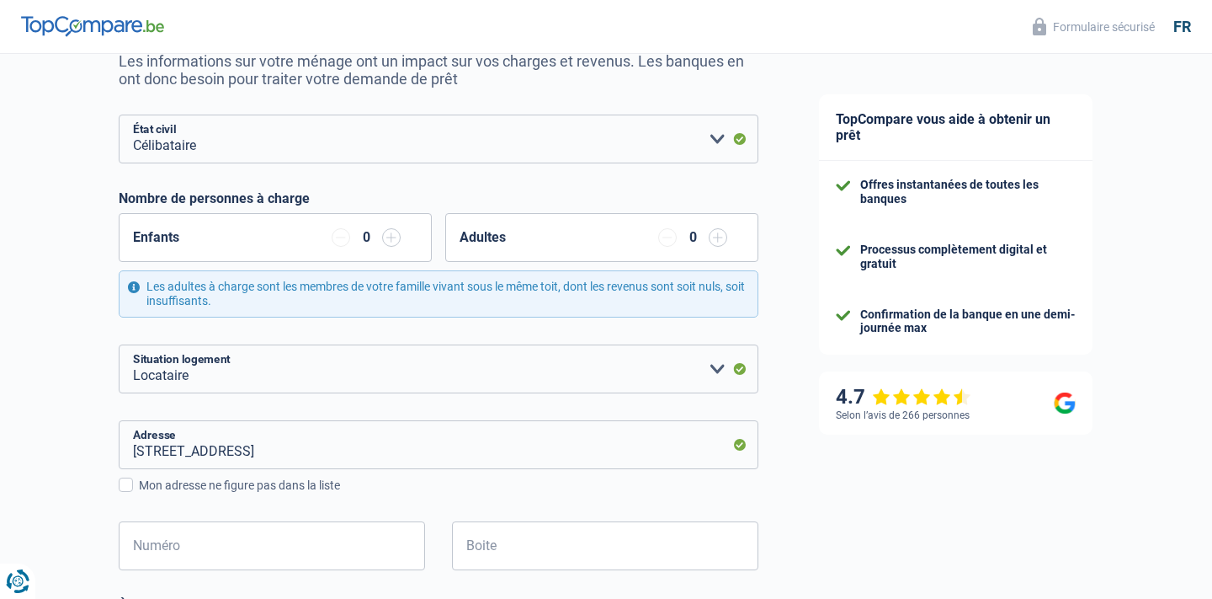
drag, startPoint x: 269, startPoint y: 457, endPoint x: 388, endPoint y: 545, distance: 148.7
click at [381, 454] on input "Brouwerijstraat, 3070, Kortenberg, BE" at bounding box center [439, 444] width 640 height 49
type input "Brouwerijstraat, 1853, Grimbergen, BE"
click at [258, 545] on input "Numéro" at bounding box center [272, 545] width 306 height 49
type input "11A"
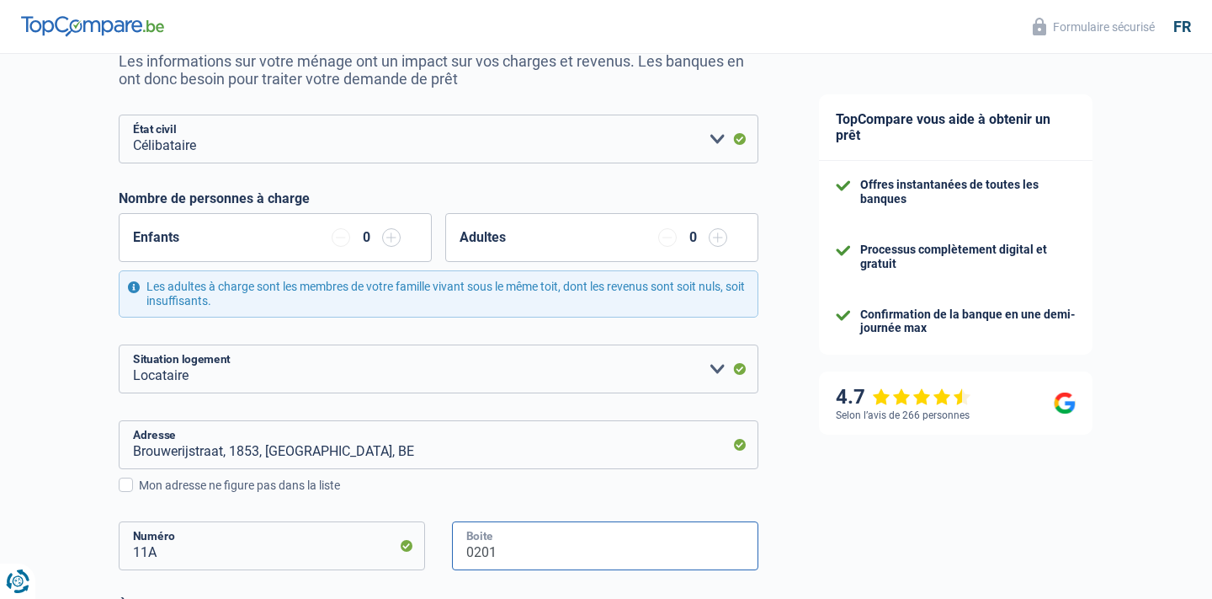
type input "0201"
click at [851, 499] on div "TopCompare vous aide à obtenir un prêt Offres instantanées de toutes les banque…" at bounding box center [1000, 512] width 423 height 1270
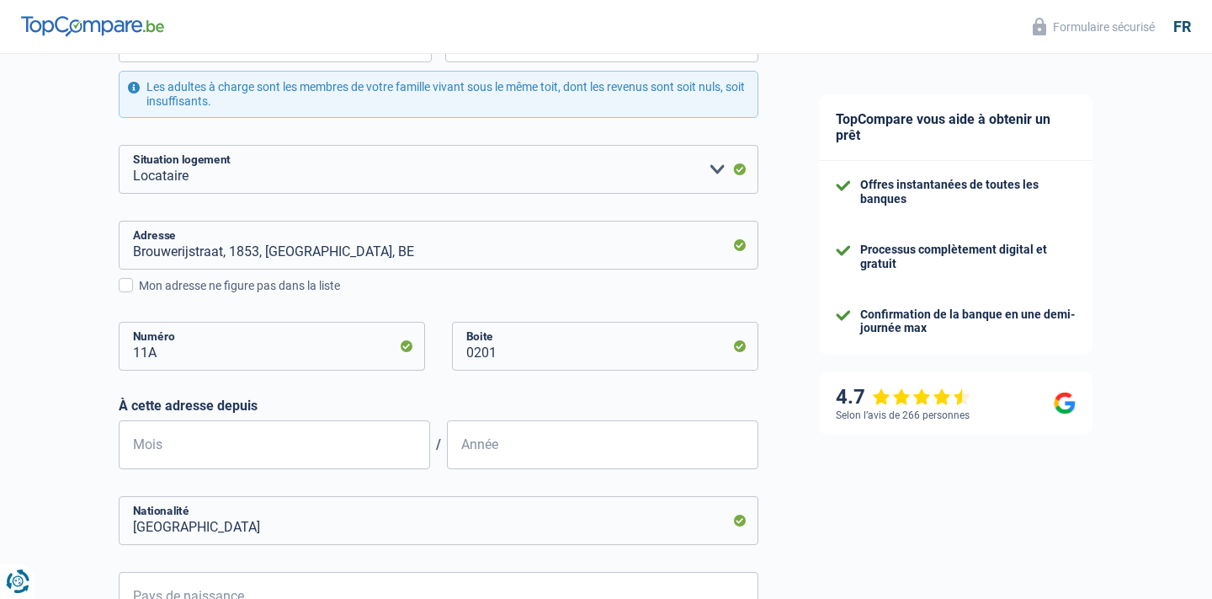
scroll to position [396, 0]
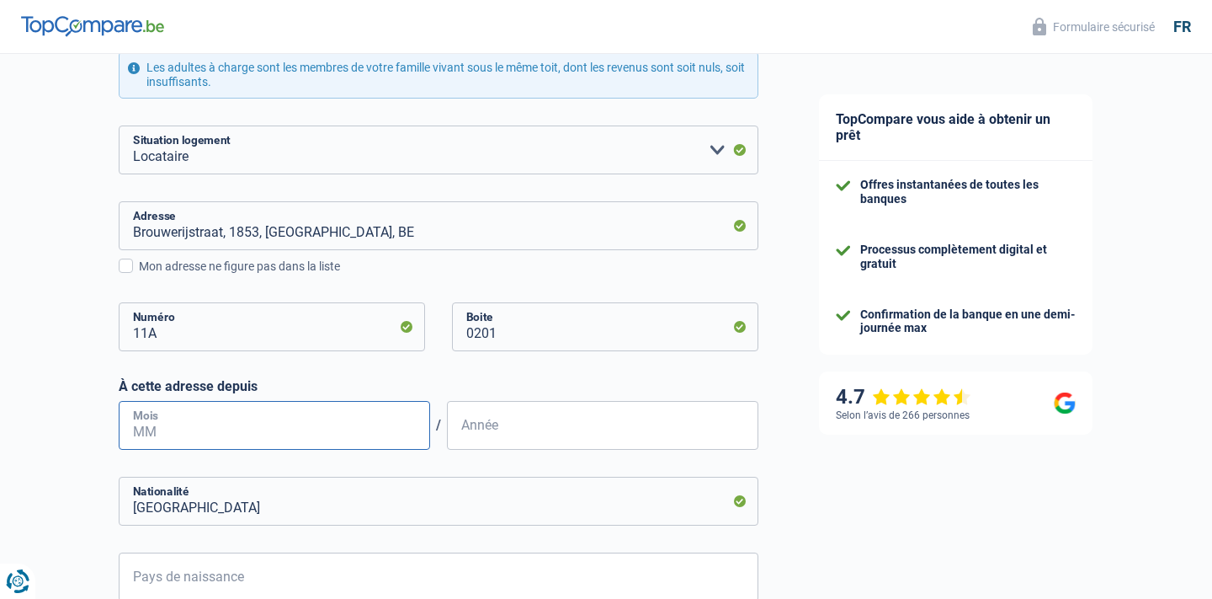
click at [162, 432] on input "Mois" at bounding box center [274, 425] width 311 height 49
type input "03"
type input "2025"
click at [854, 508] on div "TopCompare vous aide à obtenir un prêt Offres instantanées de toutes les banque…" at bounding box center [1000, 293] width 423 height 1270
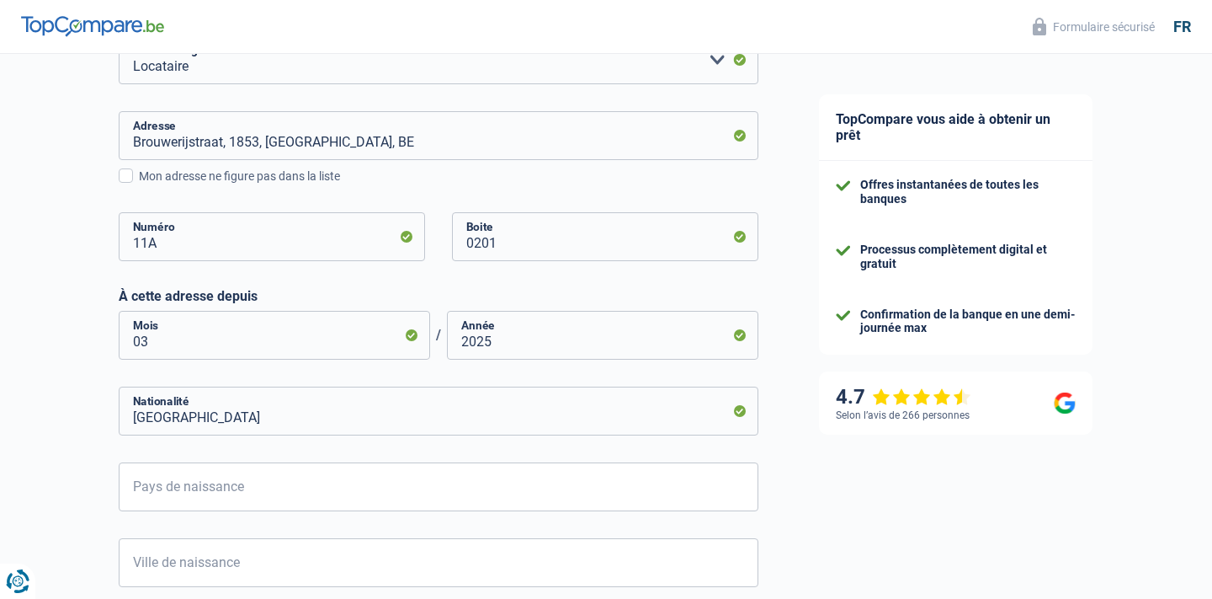
scroll to position [550, 0]
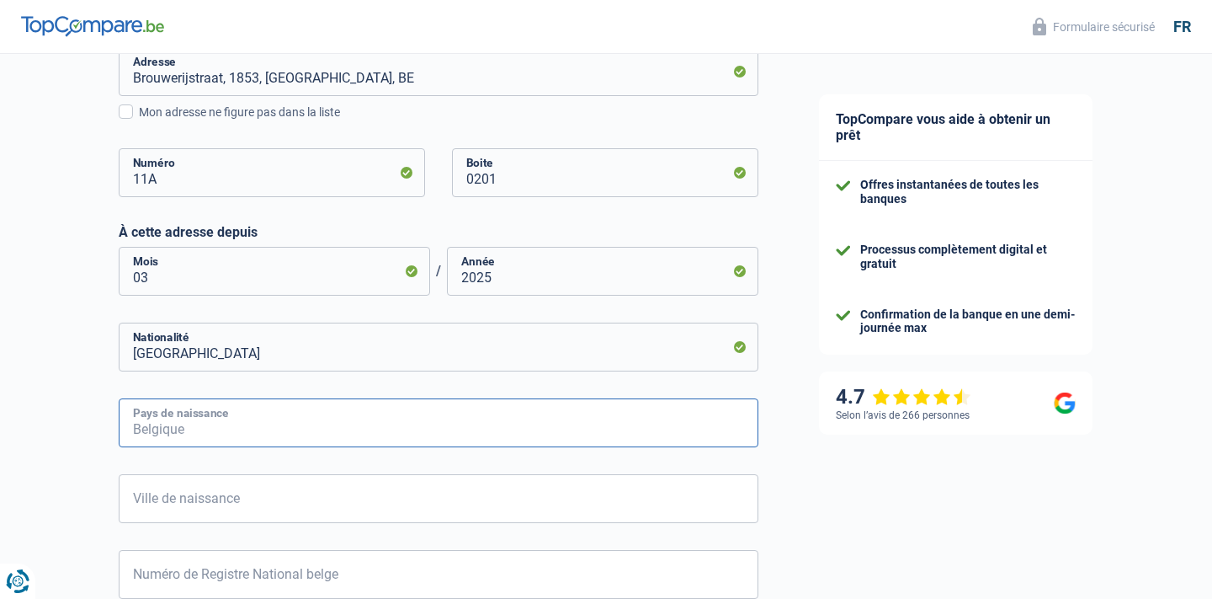
type input "B"
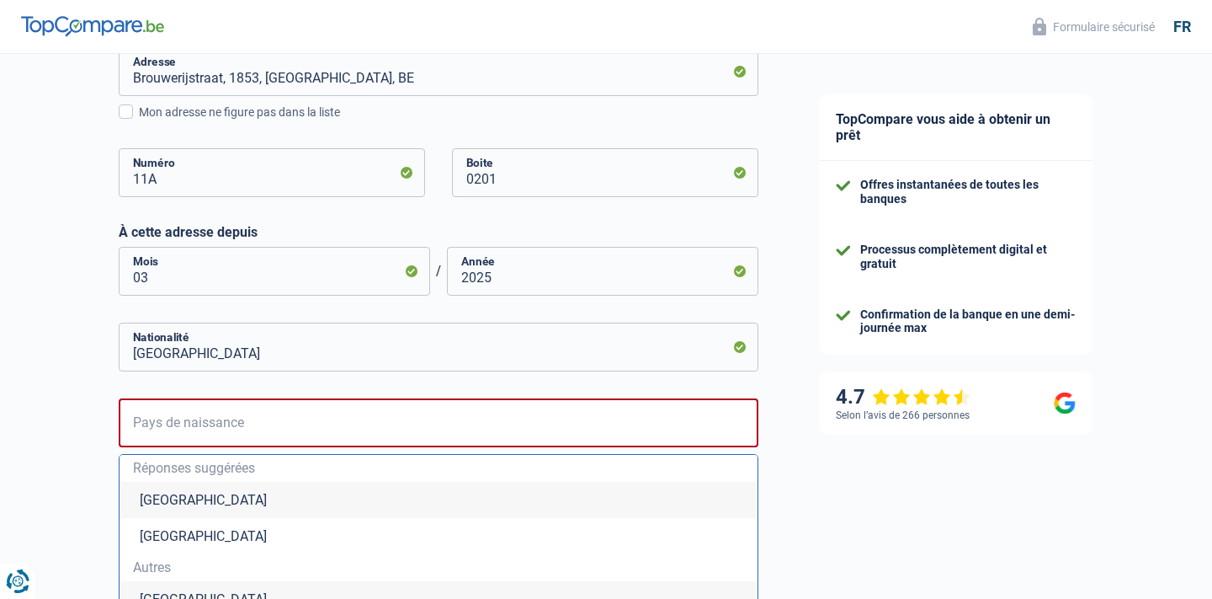
click at [162, 498] on li "Belgique" at bounding box center [439, 500] width 638 height 36
type input "Belgique"
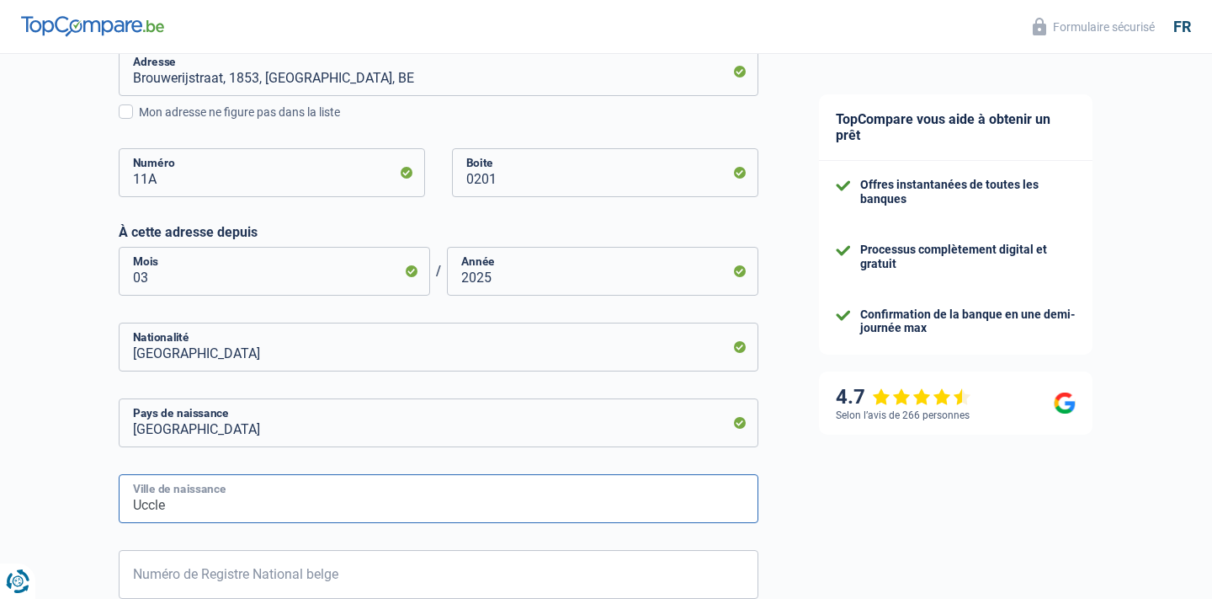
type input "Uccle"
click at [812, 567] on div "TopCompare vous aide à obtenir un prêt Offres instantanées de toutes les banque…" at bounding box center [1000, 139] width 423 height 1270
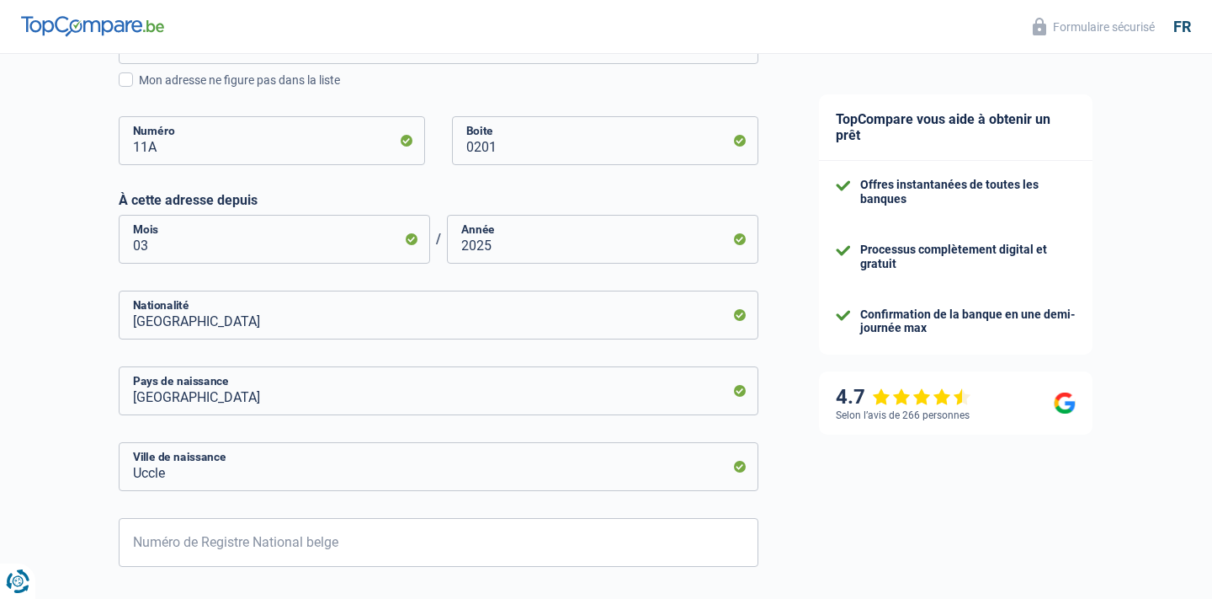
scroll to position [649, 0]
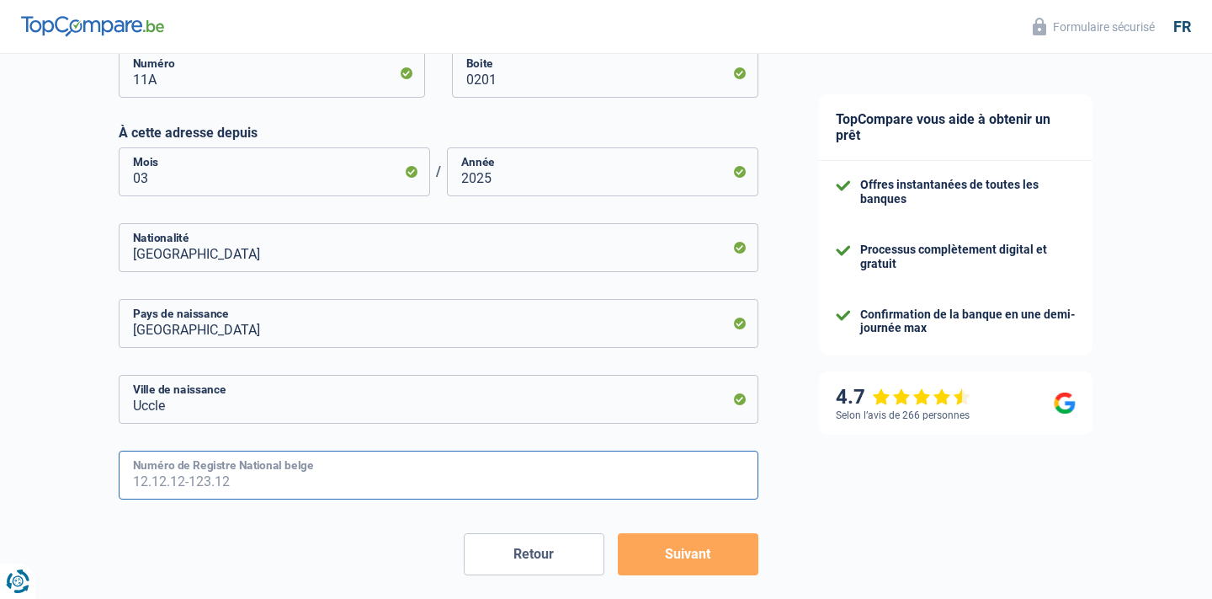
click at [412, 473] on input "Numéro de Registre National belge" at bounding box center [439, 474] width 640 height 49
type input "60.12.17-231.21"
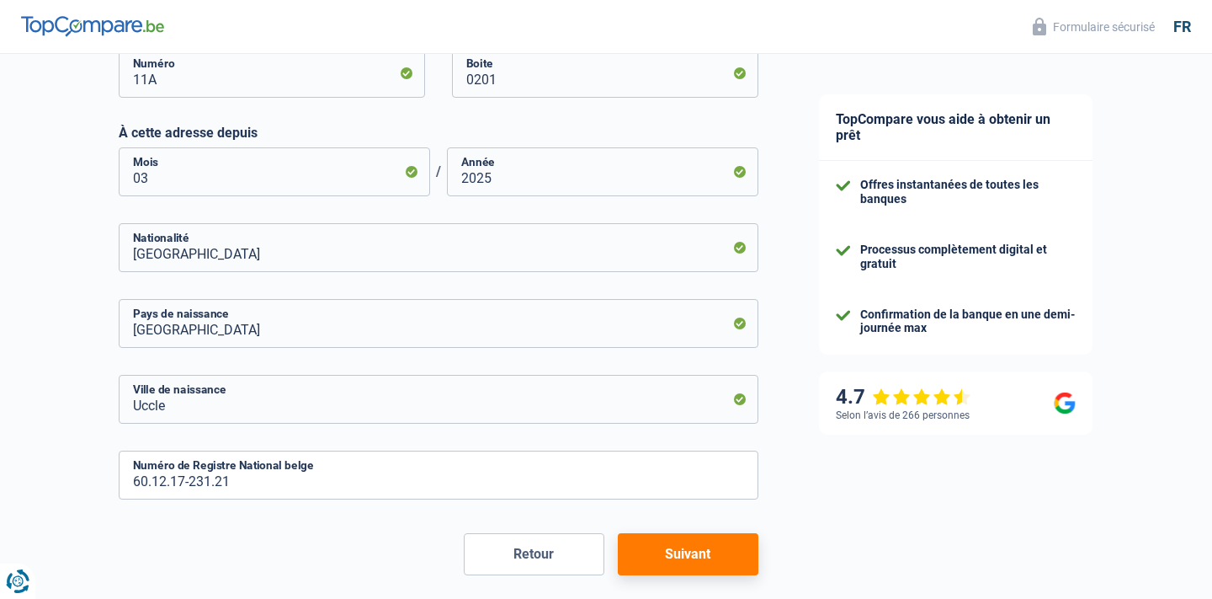
click at [668, 554] on button "Suivant" at bounding box center [688, 554] width 141 height 42
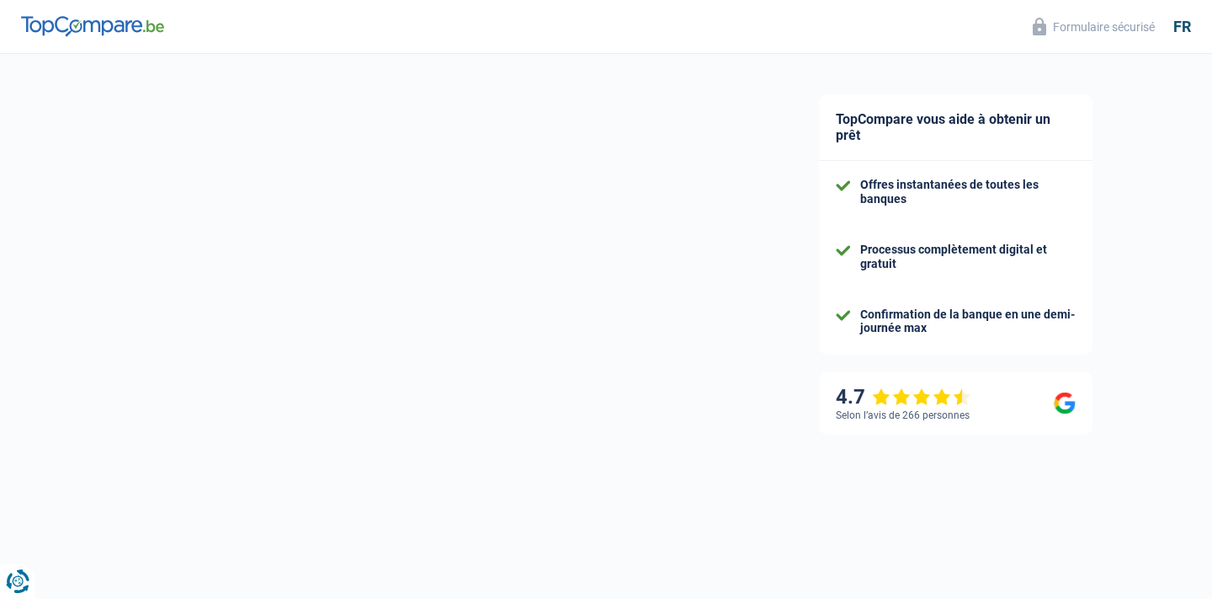
select select "pension"
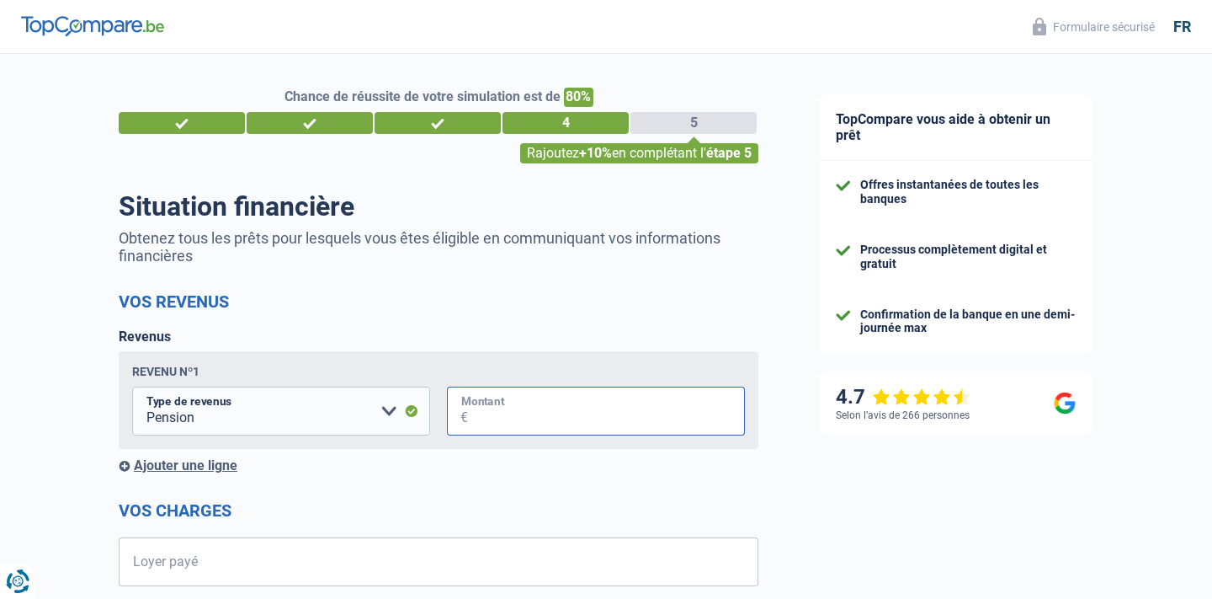
click at [556, 411] on input "Montant" at bounding box center [606, 410] width 277 height 49
type input "2.002"
click at [388, 559] on input "Loyer payé" at bounding box center [449, 561] width 619 height 49
type input "750"
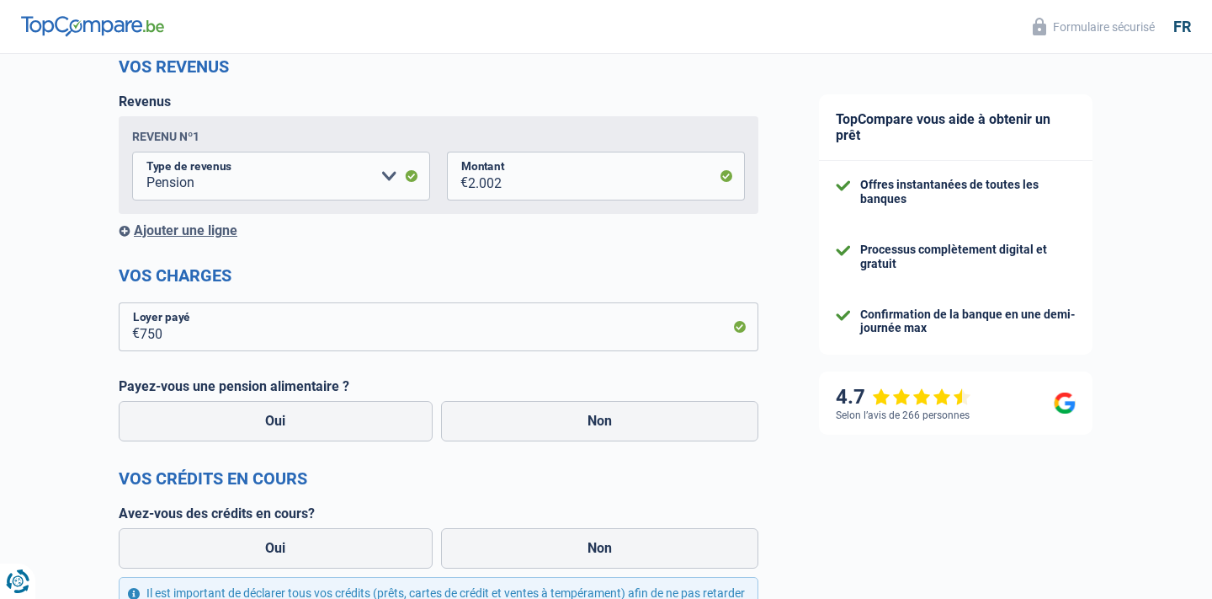
scroll to position [236, 0]
click at [571, 414] on label "Non" at bounding box center [600, 420] width 318 height 40
click at [571, 414] on input "Non" at bounding box center [600, 420] width 318 height 40
radio input "true"
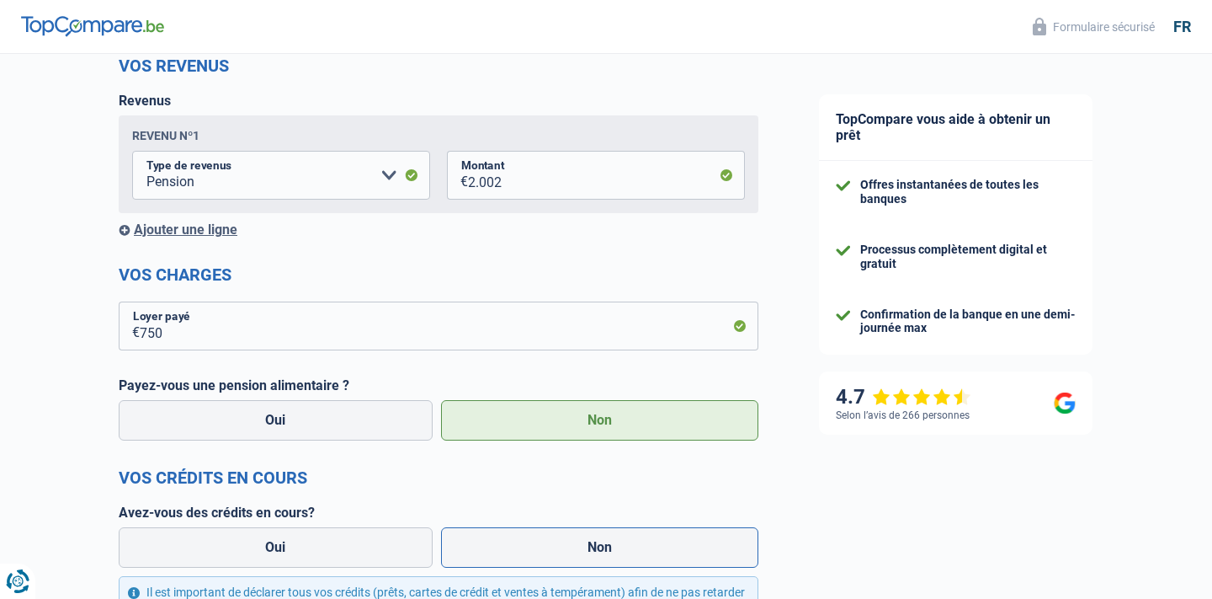
click at [576, 551] on label "Non" at bounding box center [600, 547] width 318 height 40
click at [576, 551] on input "Non" at bounding box center [600, 547] width 318 height 40
radio input "true"
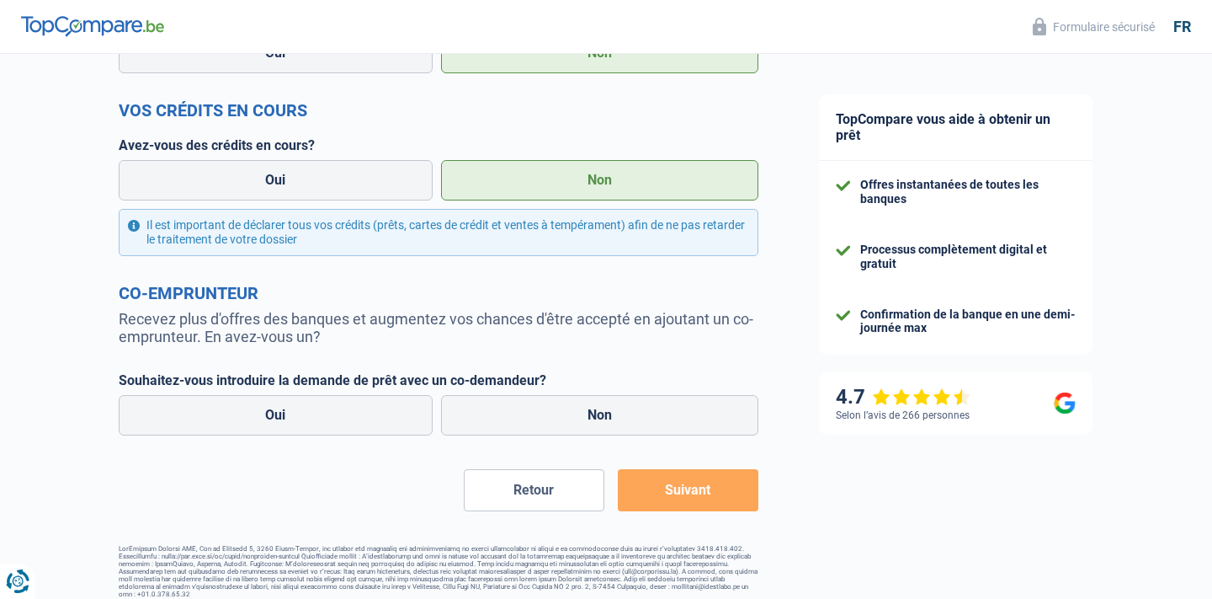
scroll to position [605, 0]
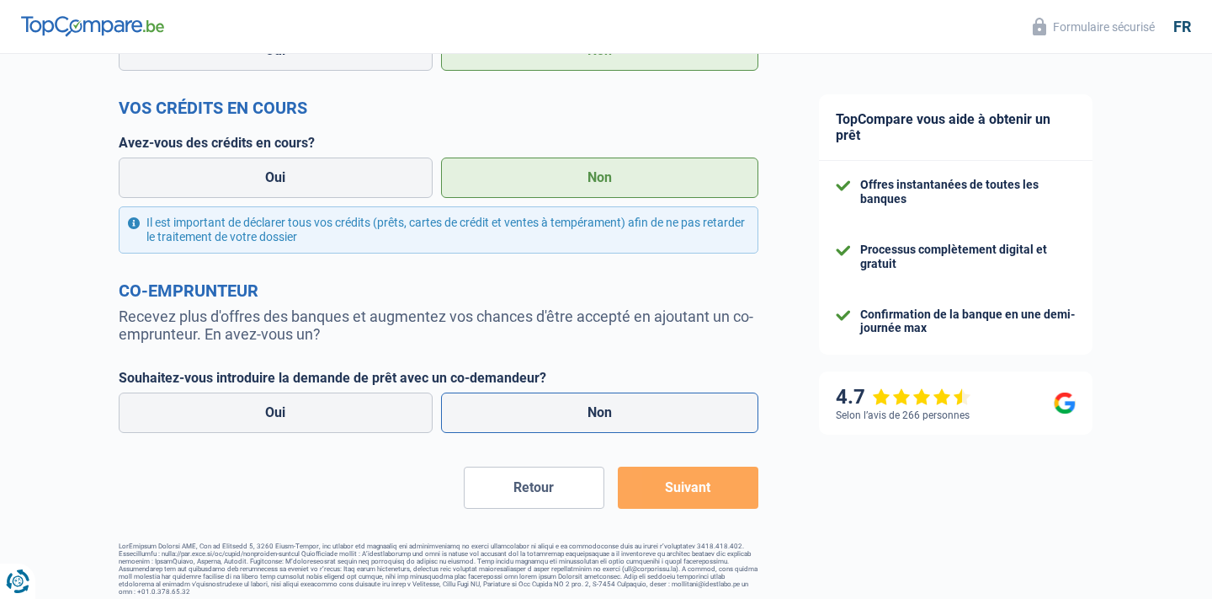
click at [577, 422] on label "Non" at bounding box center [600, 412] width 318 height 40
click at [577, 422] on input "Non" at bounding box center [600, 412] width 318 height 40
radio input "true"
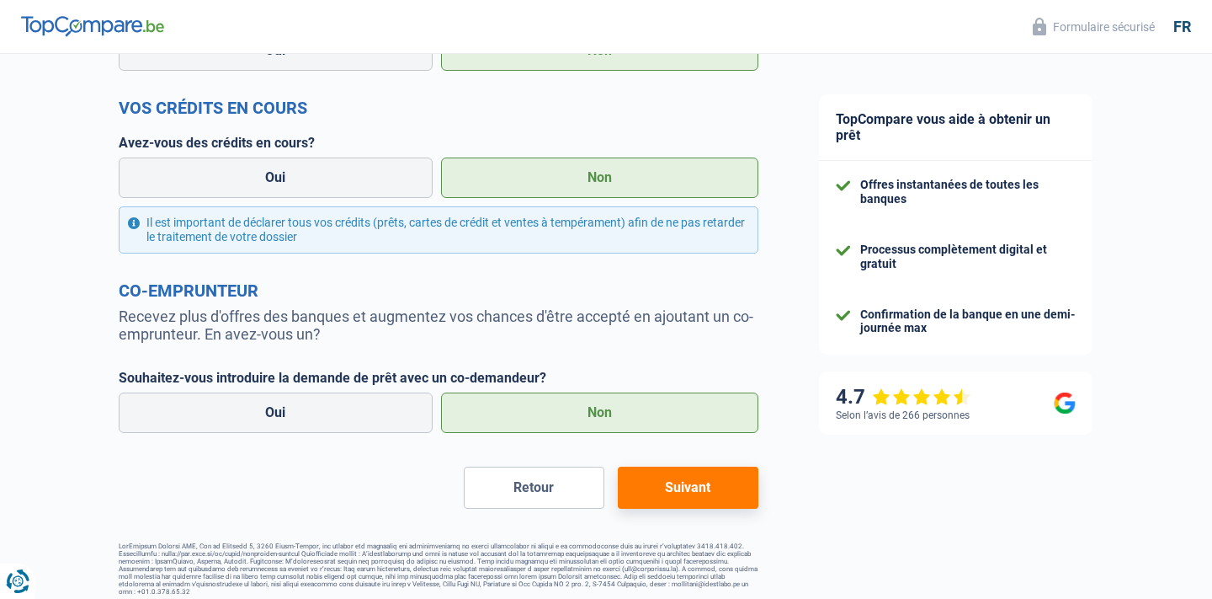
click at [637, 498] on button "Suivant" at bounding box center [688, 487] width 141 height 42
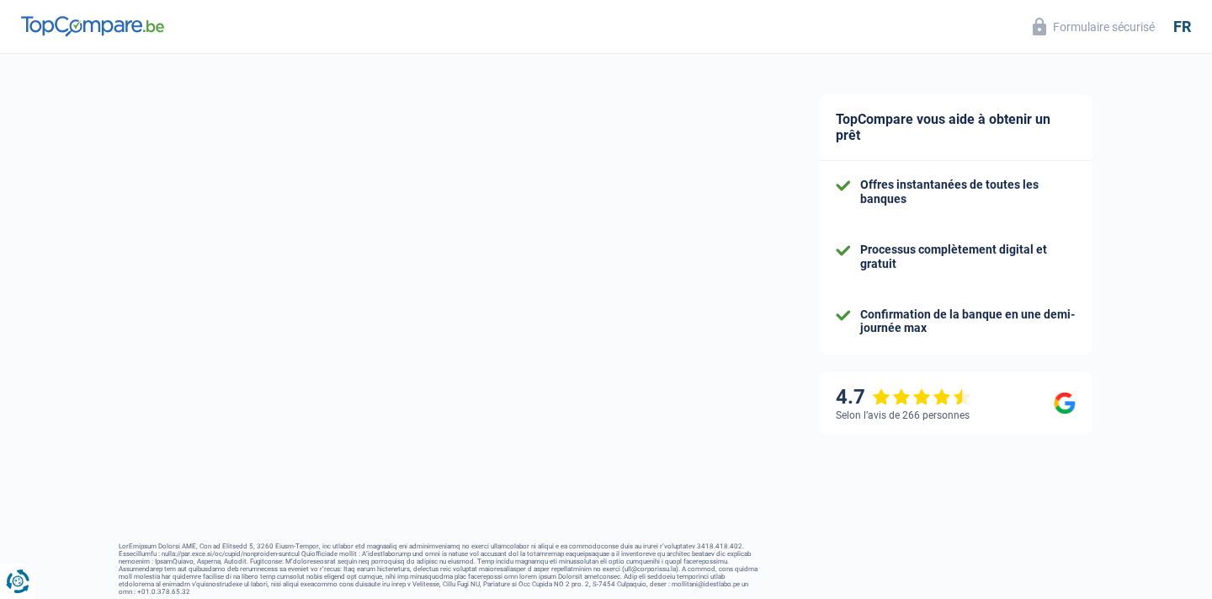
select select "120"
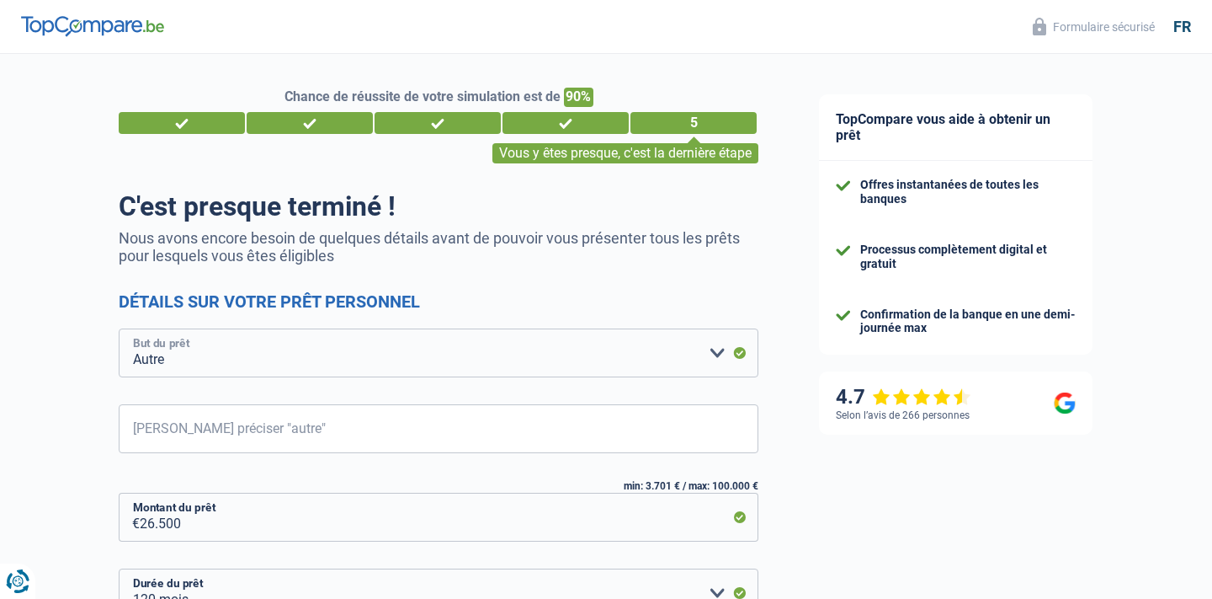
select select "household"
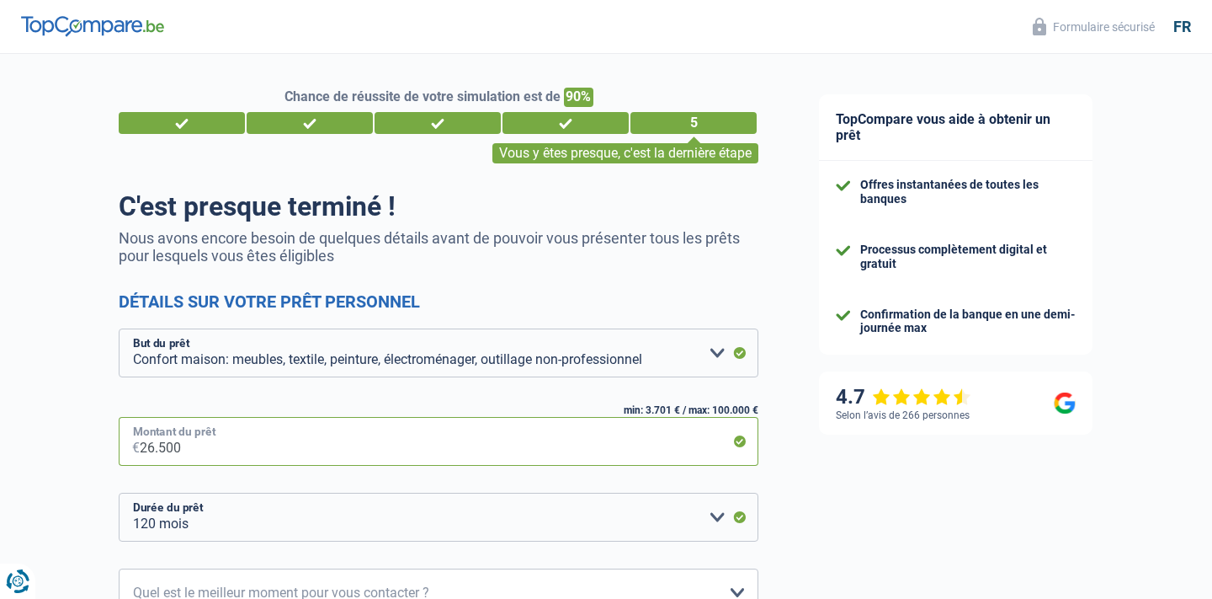
click at [208, 448] on input "26.500" at bounding box center [449, 441] width 619 height 49
type input "2.650"
select select "30"
type input "265"
select select "24"
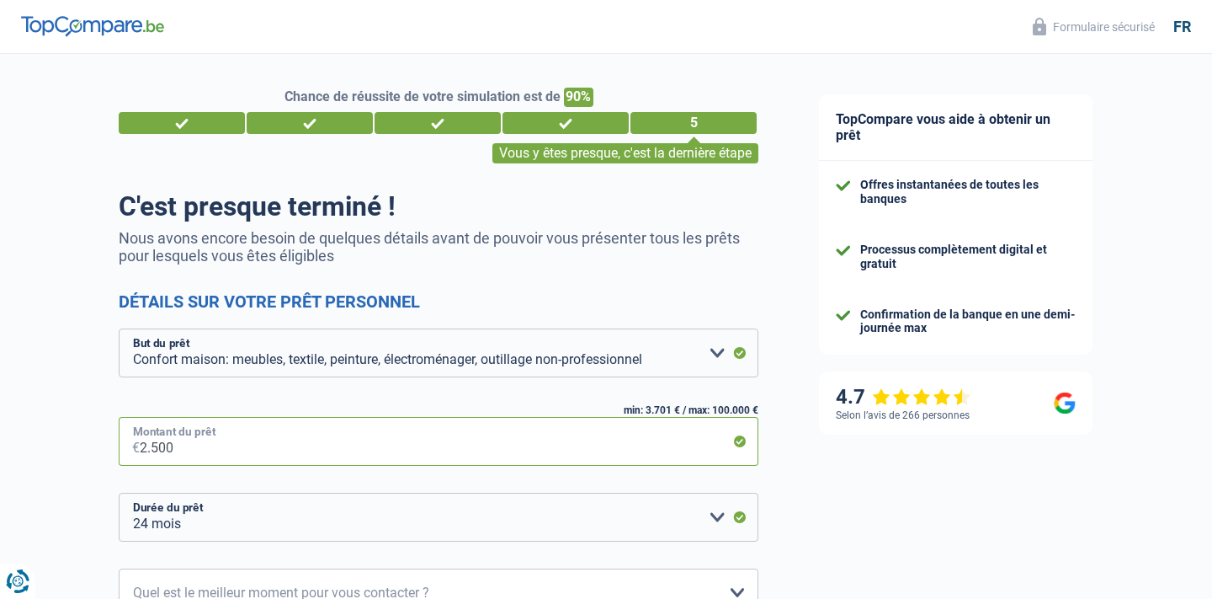
type input "25.000"
select select "120"
click at [806, 536] on div "TopCompare vous aide à obtenir un prêt Offres instantanées de toutes les banque…" at bounding box center [1000, 450] width 423 height 793
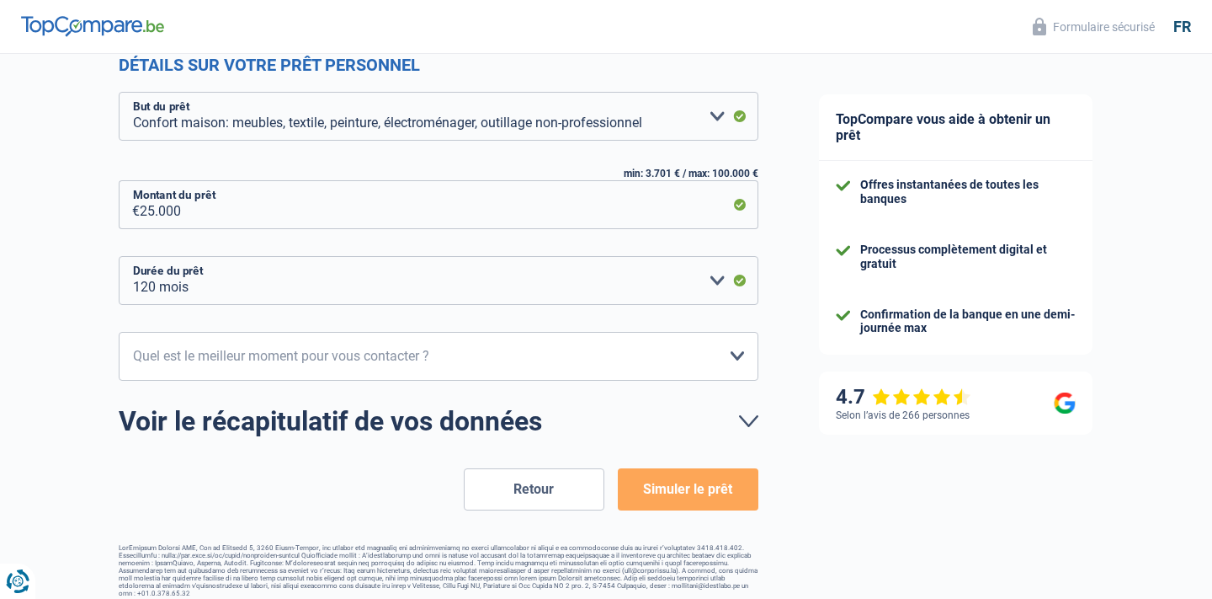
scroll to position [240, 0]
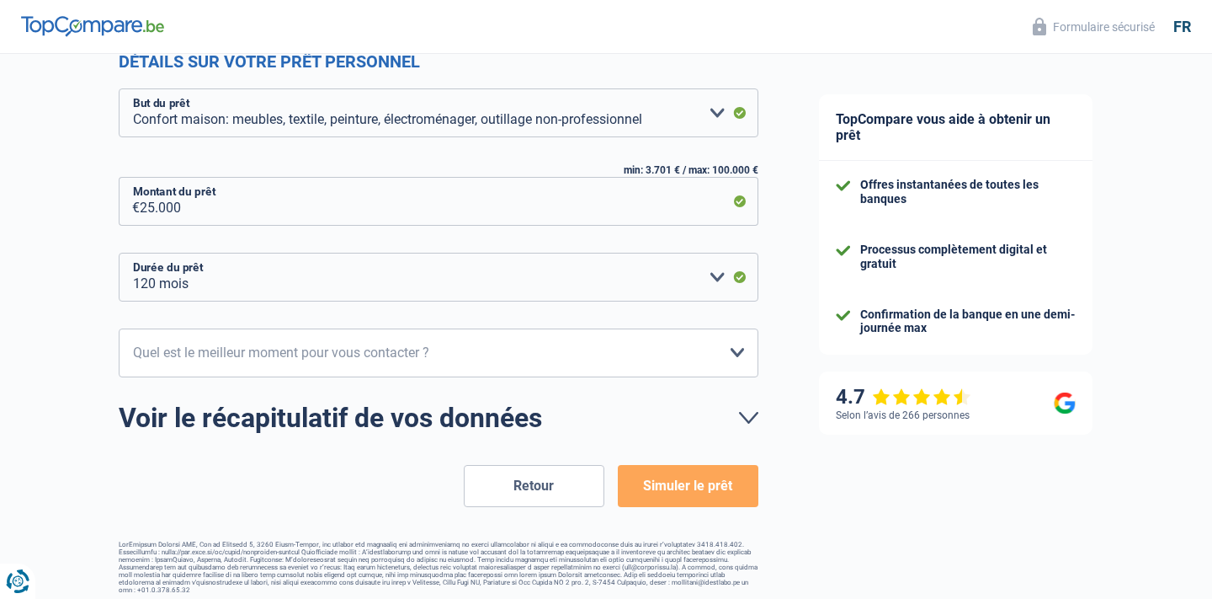
click at [684, 488] on button "Simuler le prêt" at bounding box center [688, 486] width 141 height 42
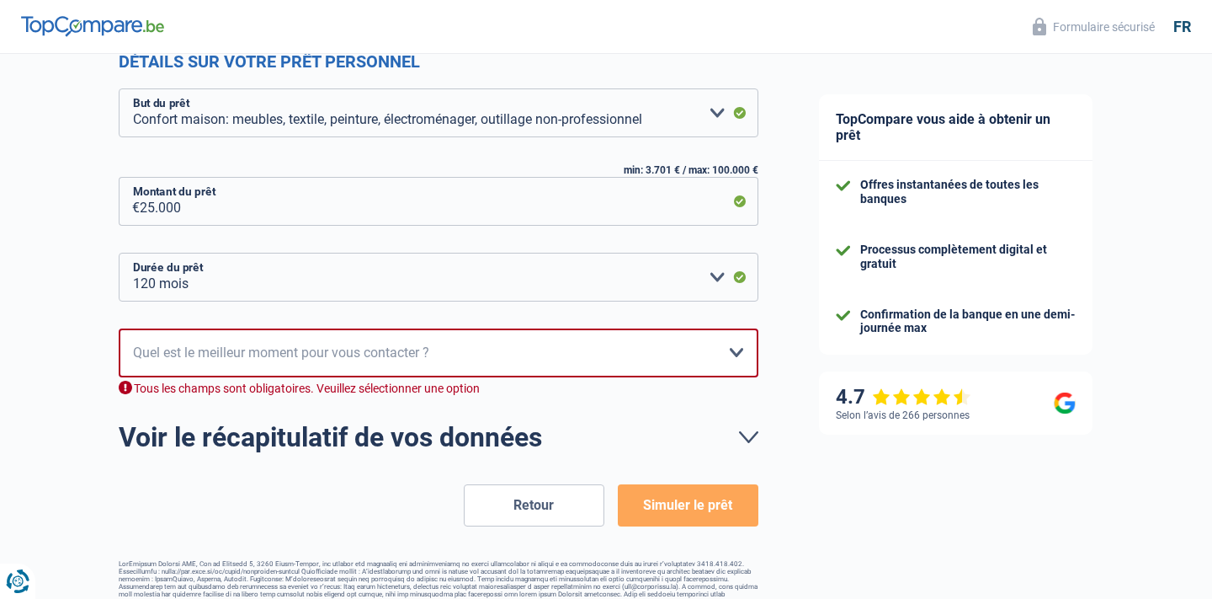
scroll to position [258, 0]
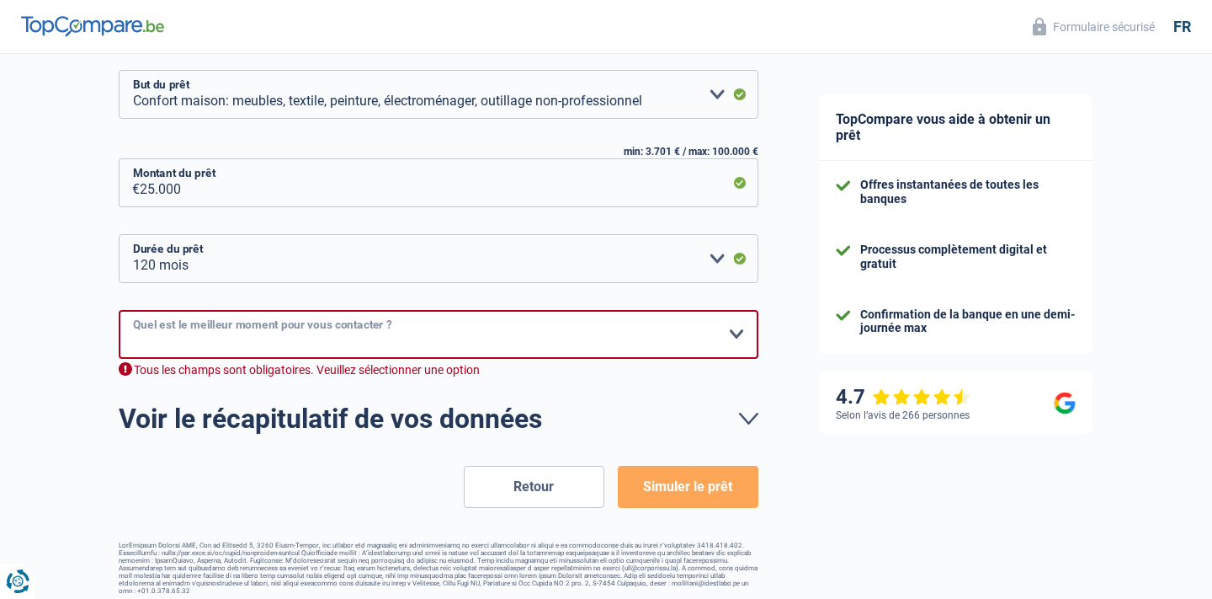
select select "16-18"
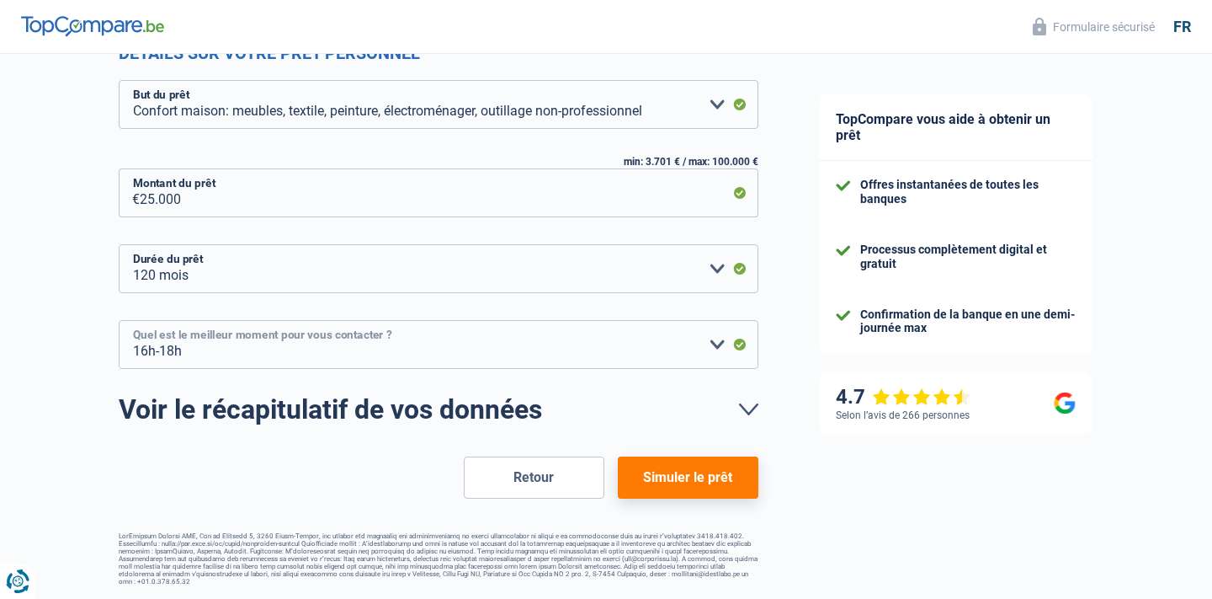
scroll to position [239, 0]
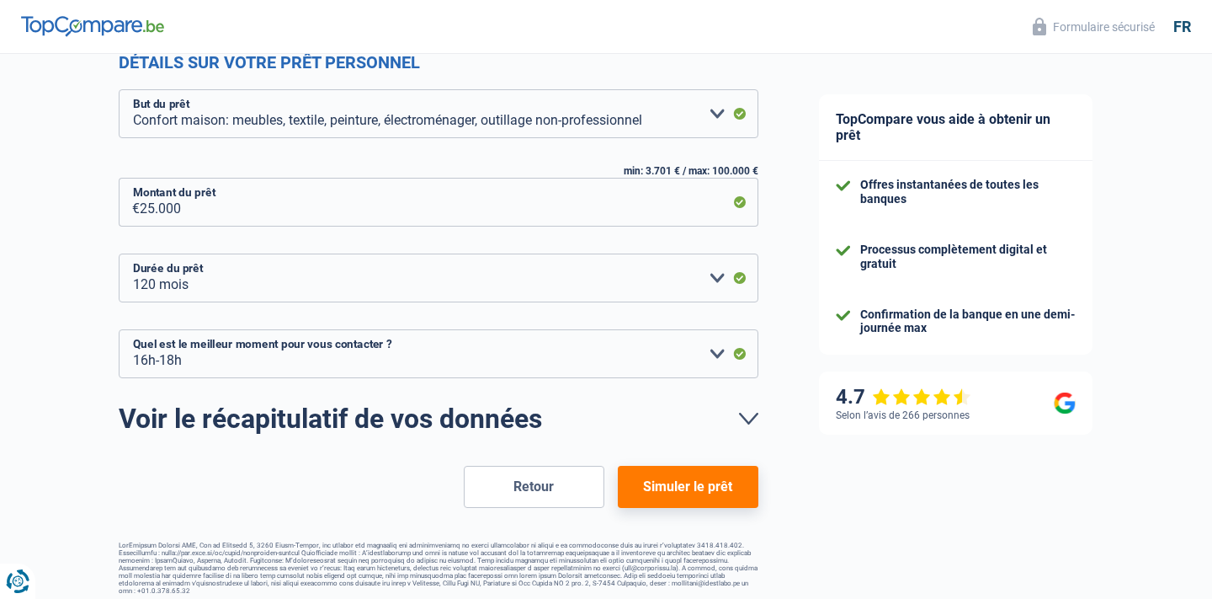
click at [668, 491] on button "Simuler le prêt" at bounding box center [688, 487] width 141 height 42
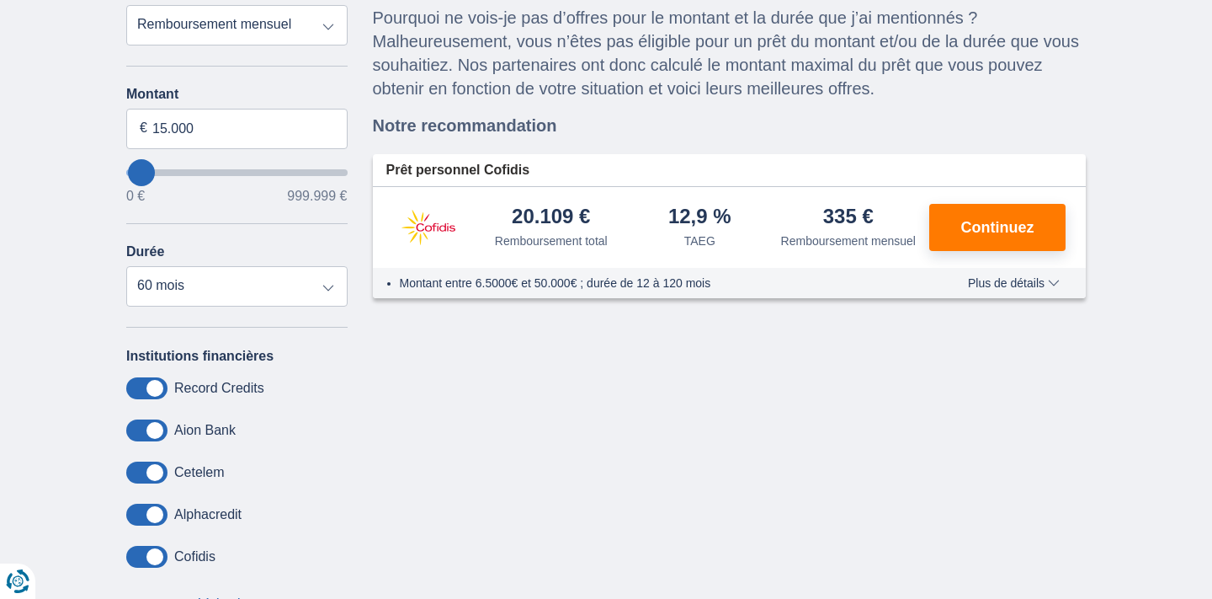
scroll to position [183, 0]
click at [997, 234] on span "Continuez" at bounding box center [997, 228] width 73 height 15
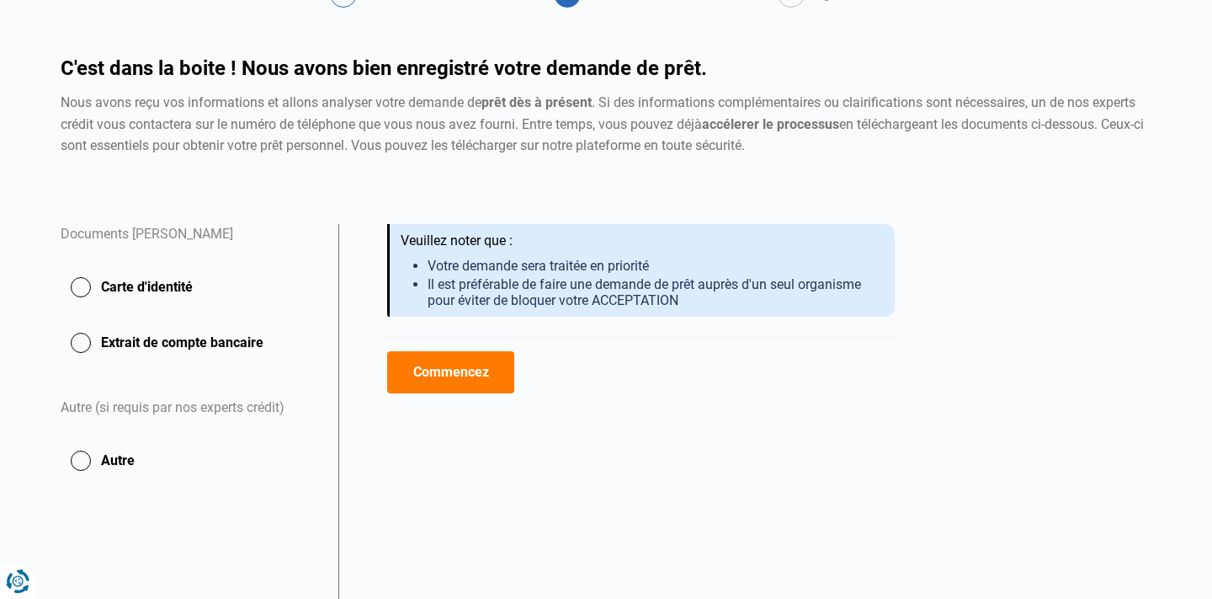
scroll to position [112, 0]
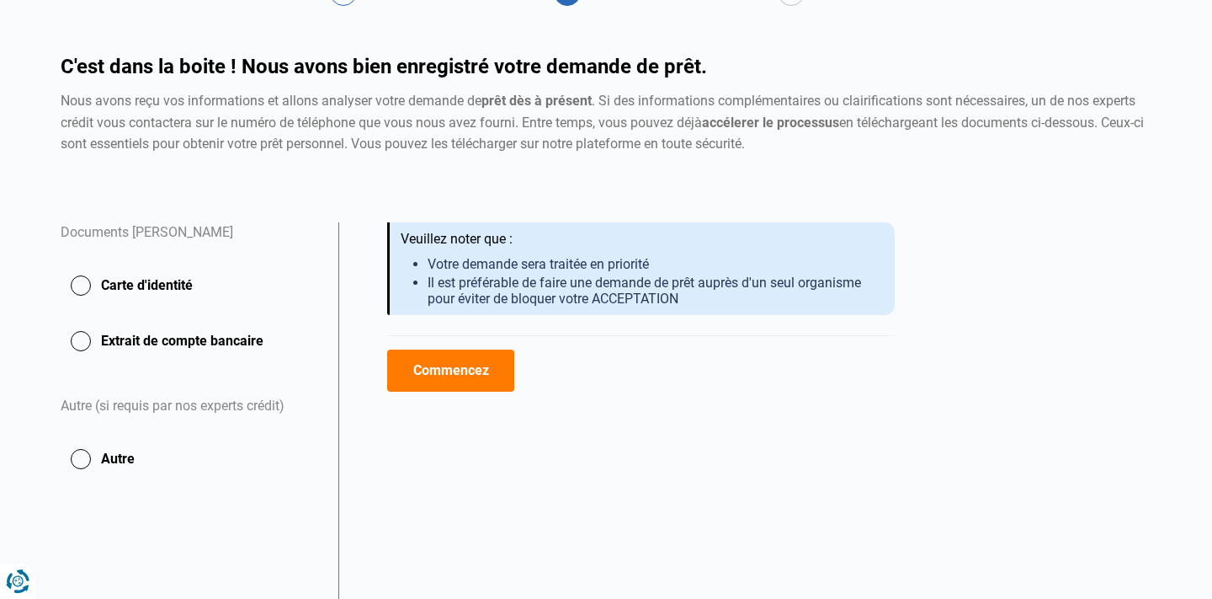
click at [420, 371] on button "Commencez" at bounding box center [450, 370] width 127 height 42
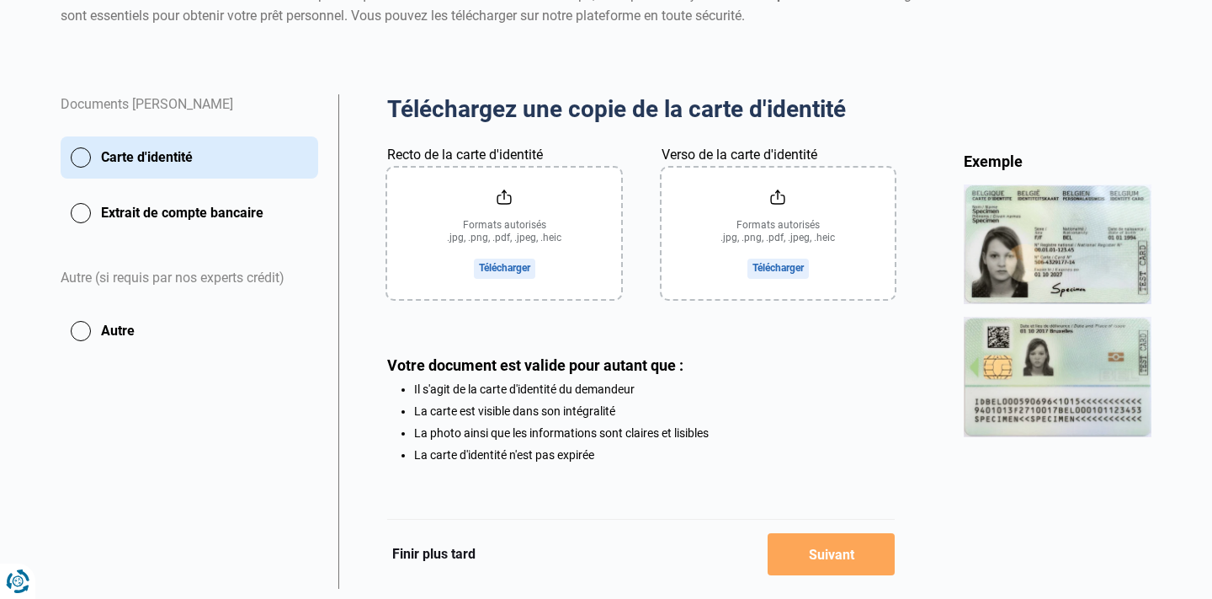
scroll to position [242, 0]
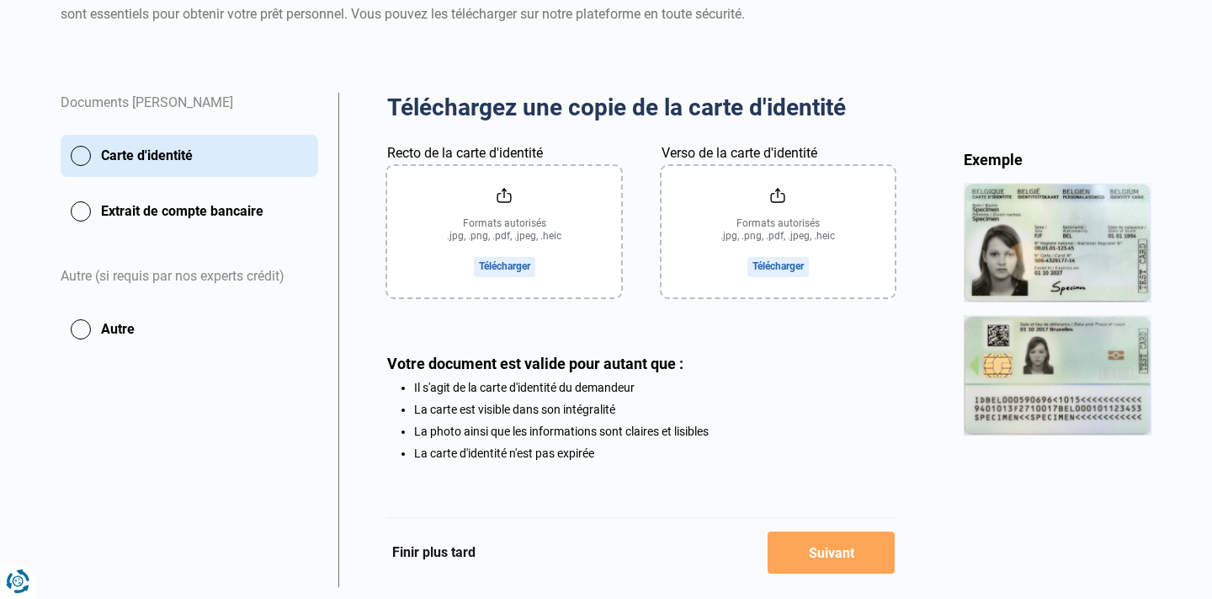
click at [85, 207] on button "Extrait de compte bancaire" at bounding box center [190, 211] width 258 height 42
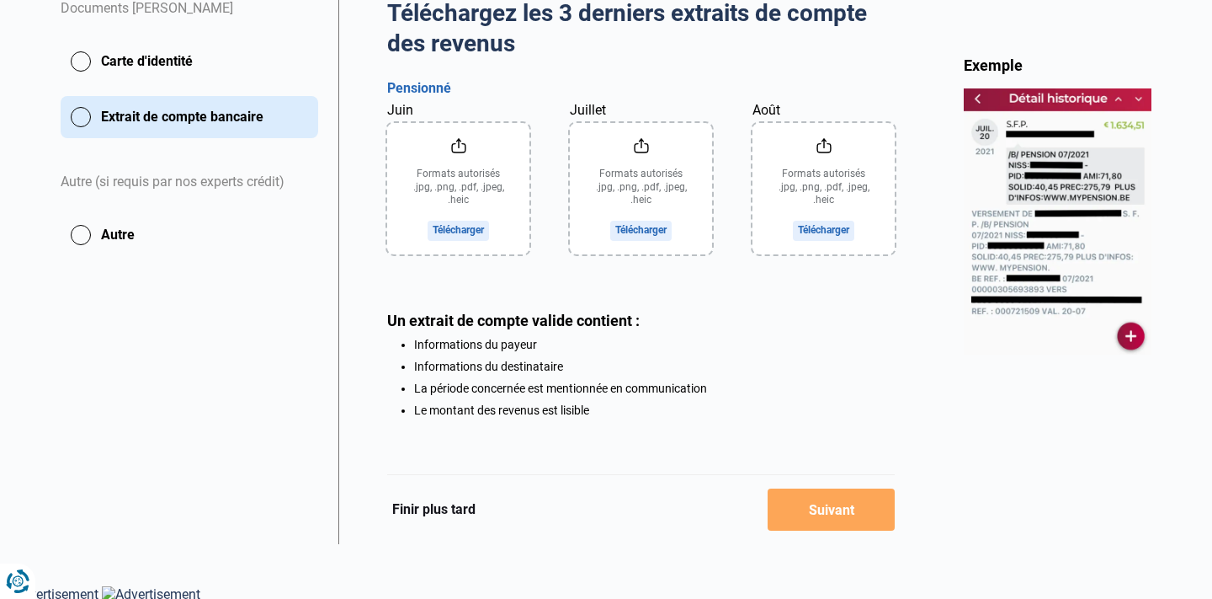
scroll to position [335, 0]
click at [446, 506] on button "Finir plus tard" at bounding box center [433, 510] width 93 height 22
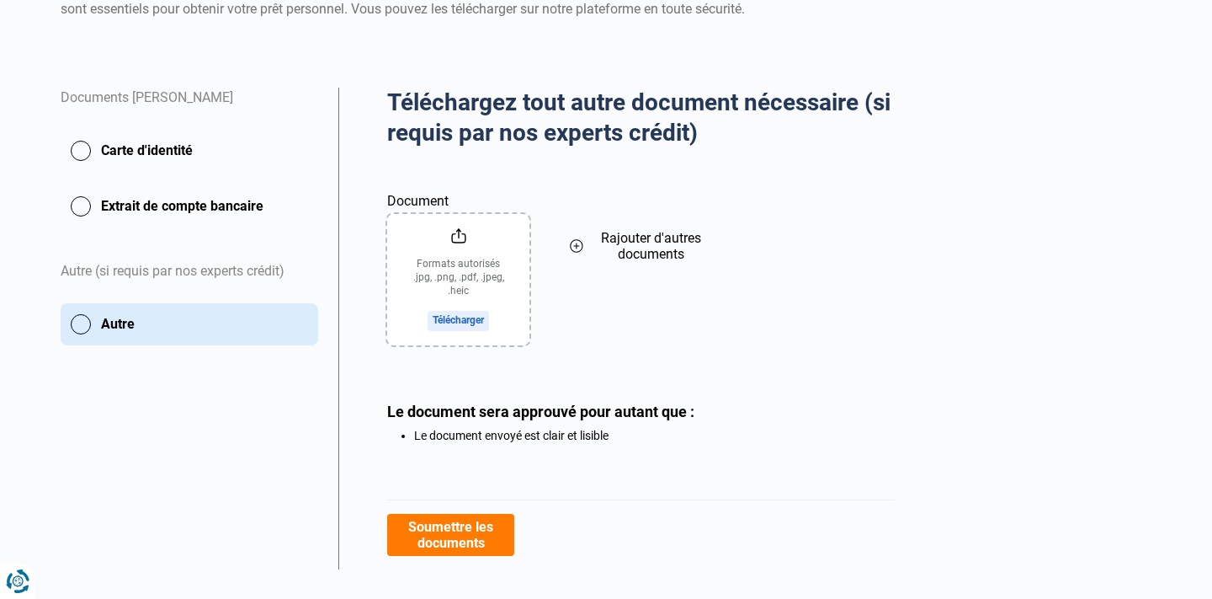
scroll to position [251, 0]
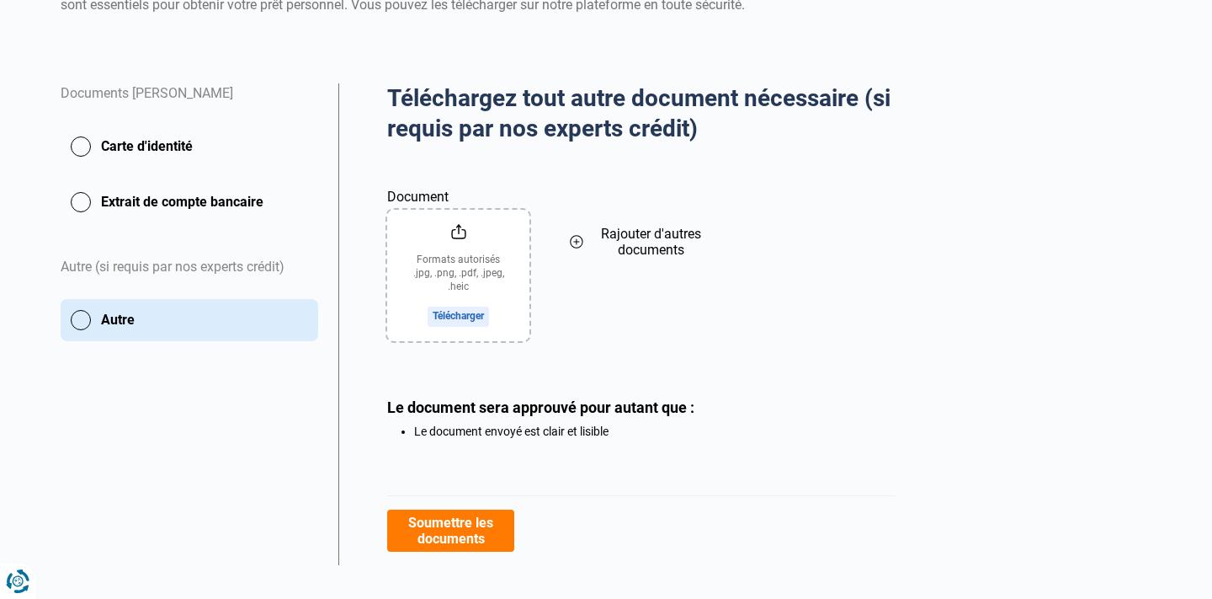
click at [86, 144] on button "Carte d'identité" at bounding box center [190, 146] width 258 height 42
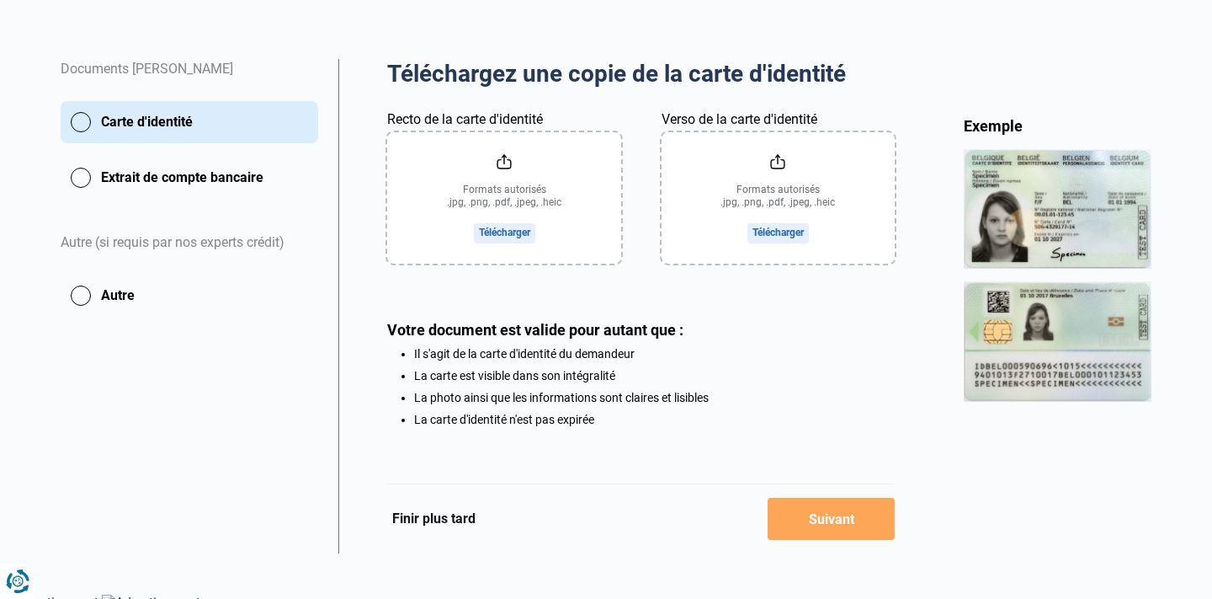
scroll to position [285, 0]
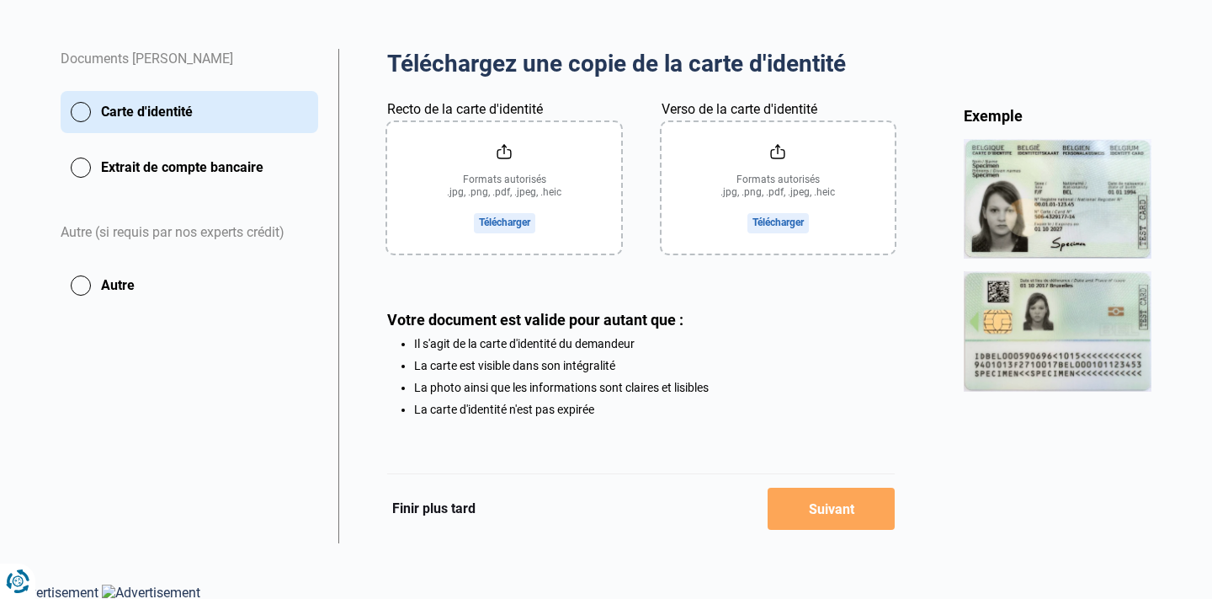
click at [455, 506] on button "Finir plus tard" at bounding box center [433, 509] width 93 height 22
